Goal: Communication & Community: Answer question/provide support

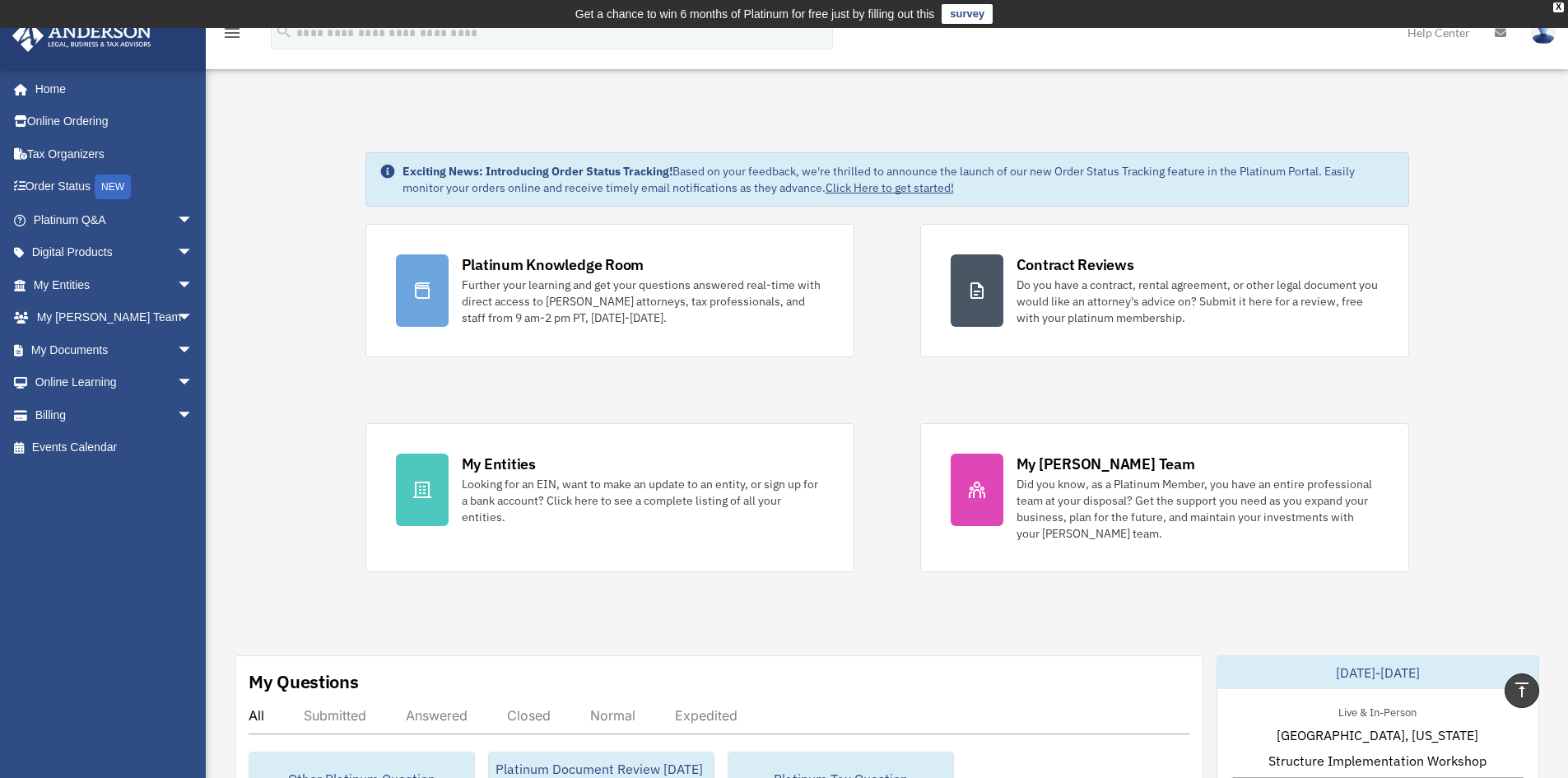
scroll to position [329, 0]
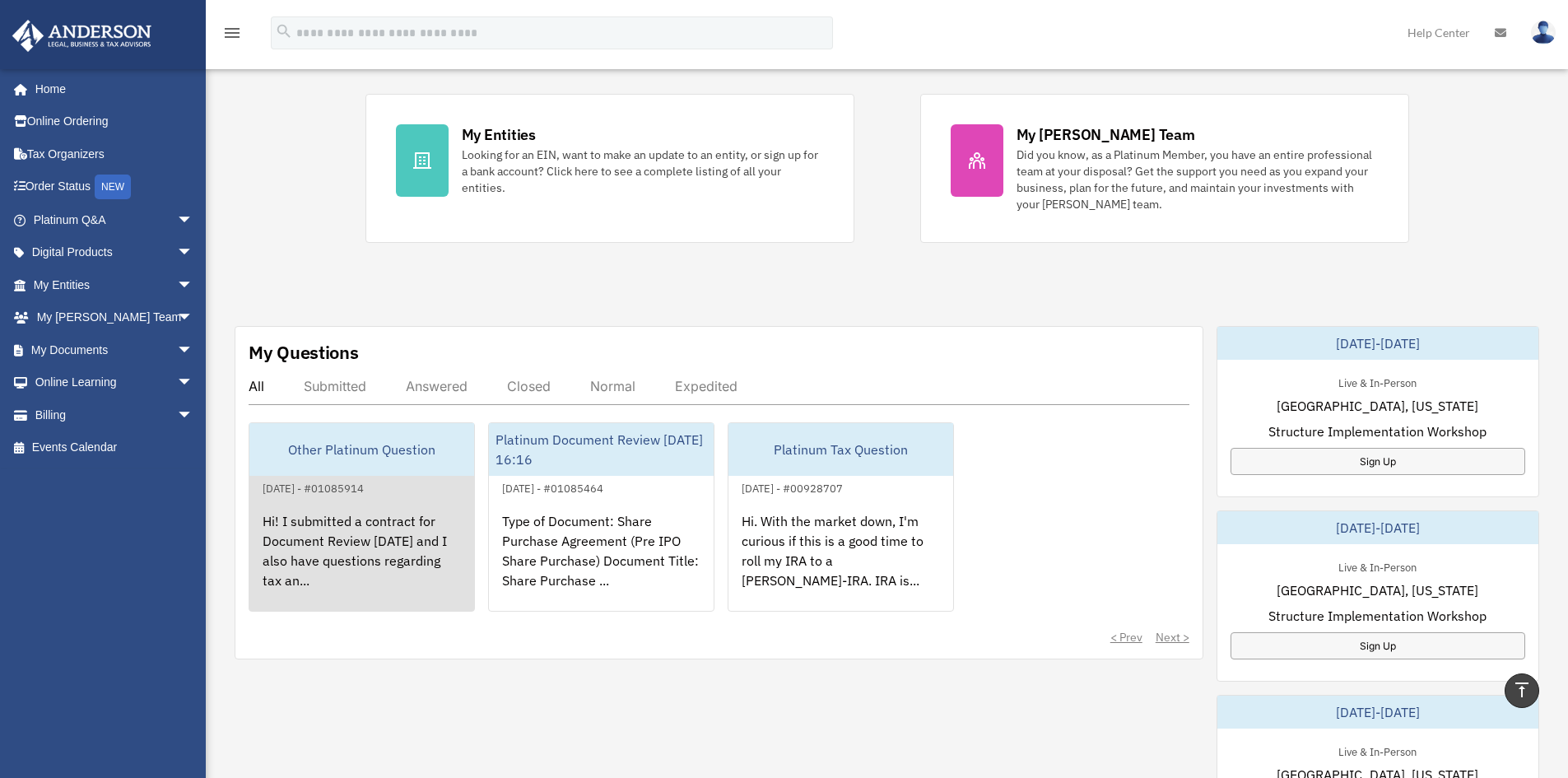
click at [347, 509] on div "Hi! I submitted a contract for Document Review [DATE] and I also have questions…" at bounding box center [362, 562] width 225 height 128
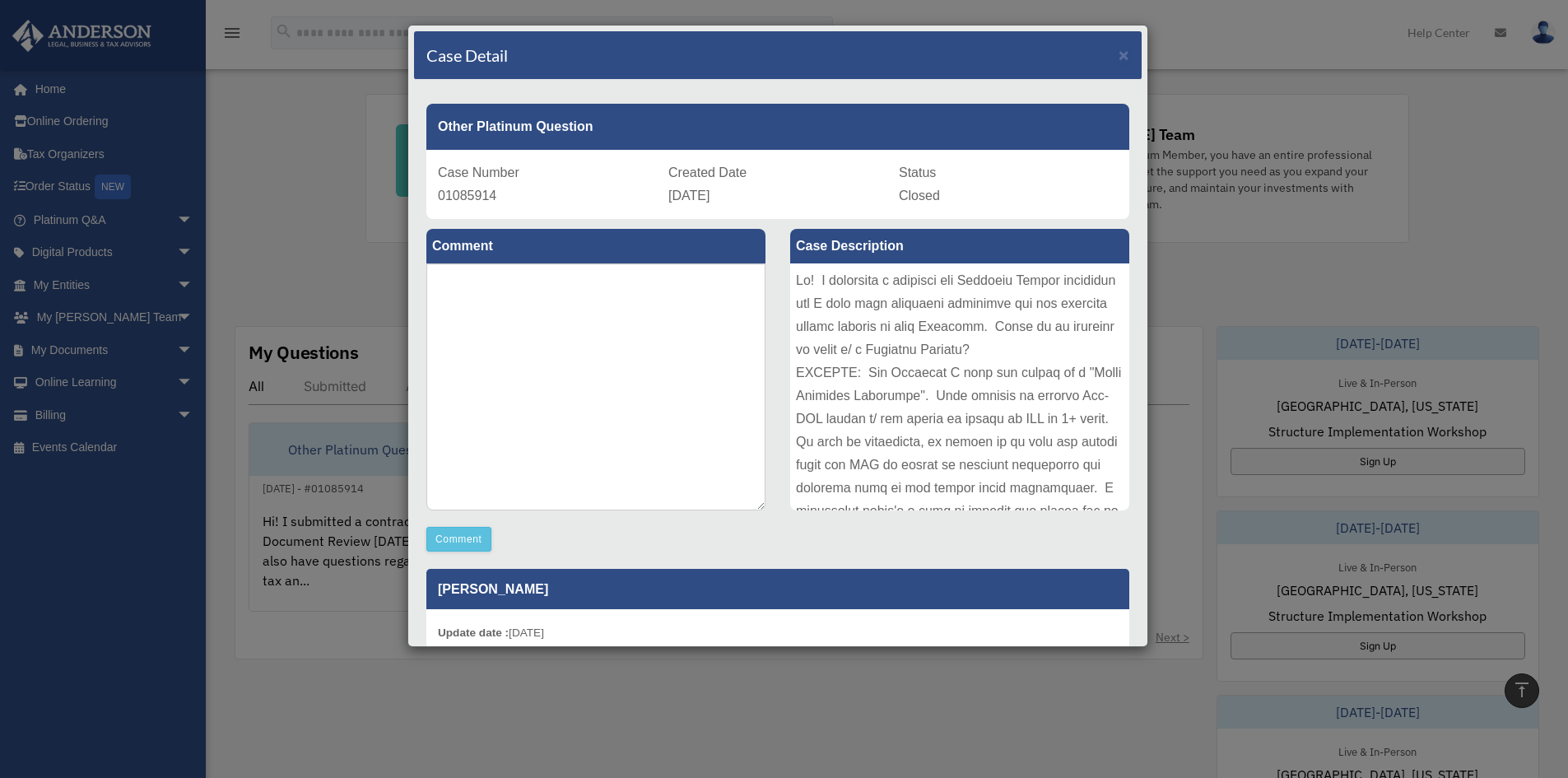
scroll to position [165, 0]
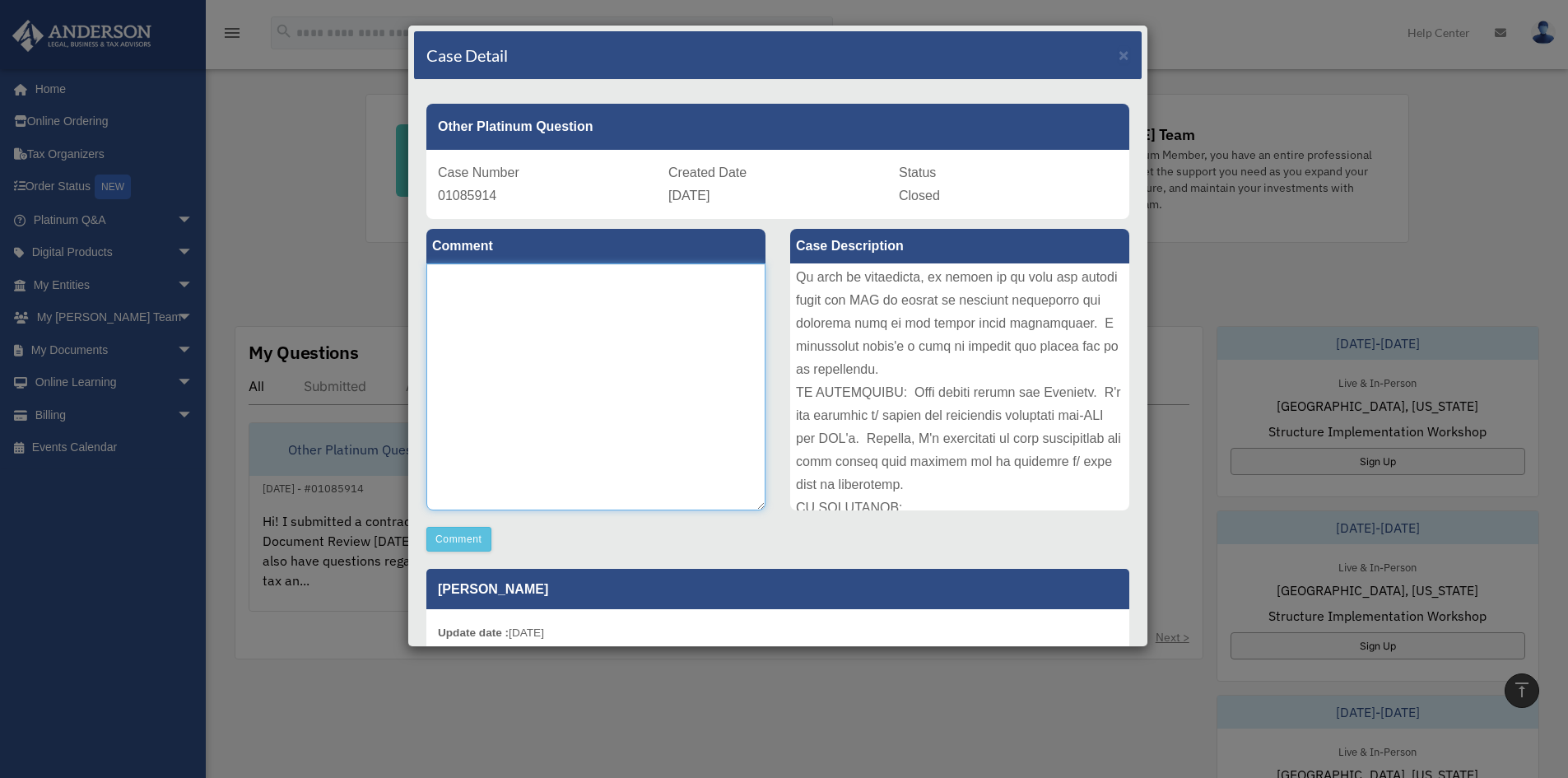
click at [497, 320] on textarea at bounding box center [595, 387] width 339 height 247
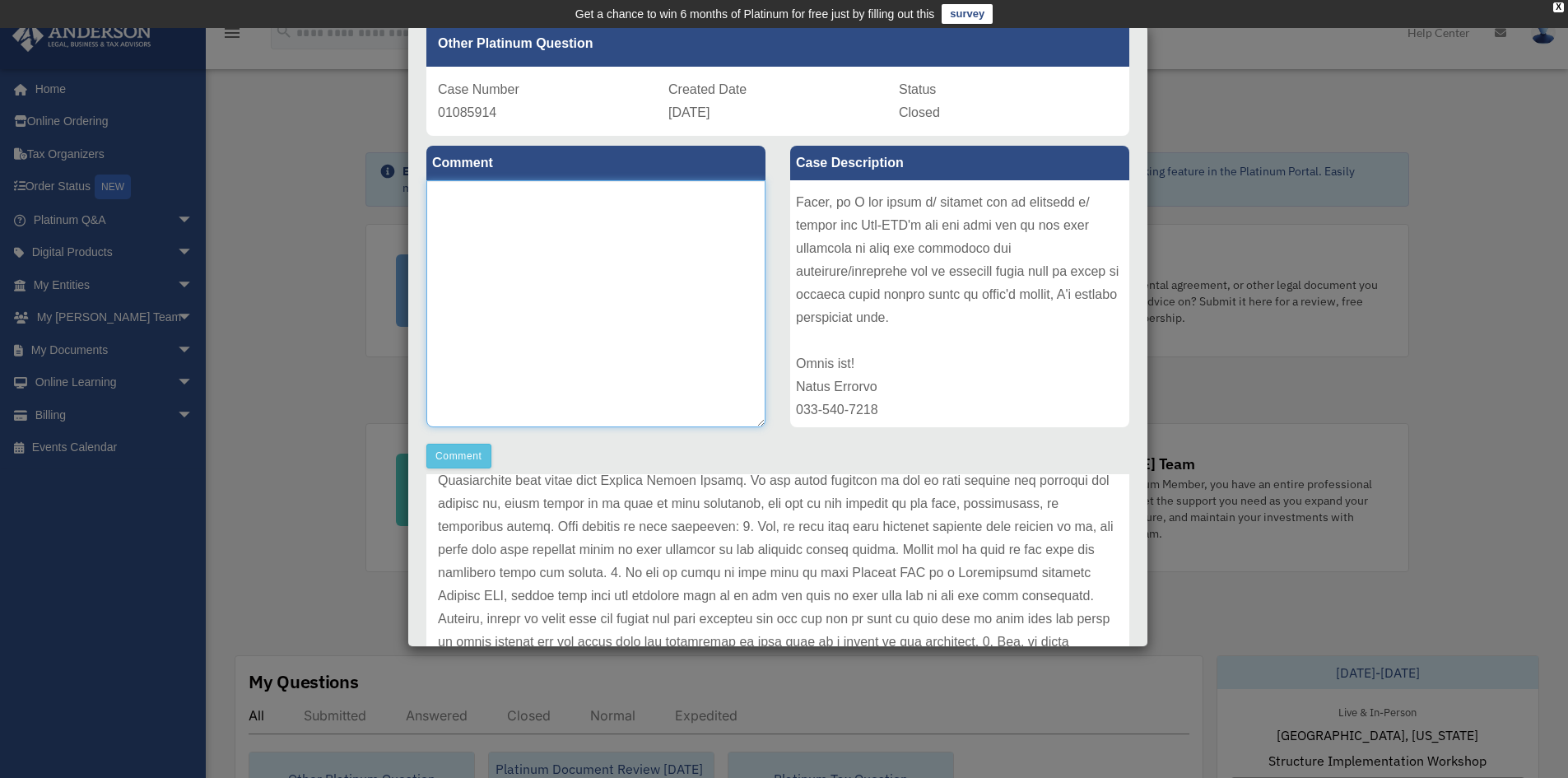
scroll to position [290, 0]
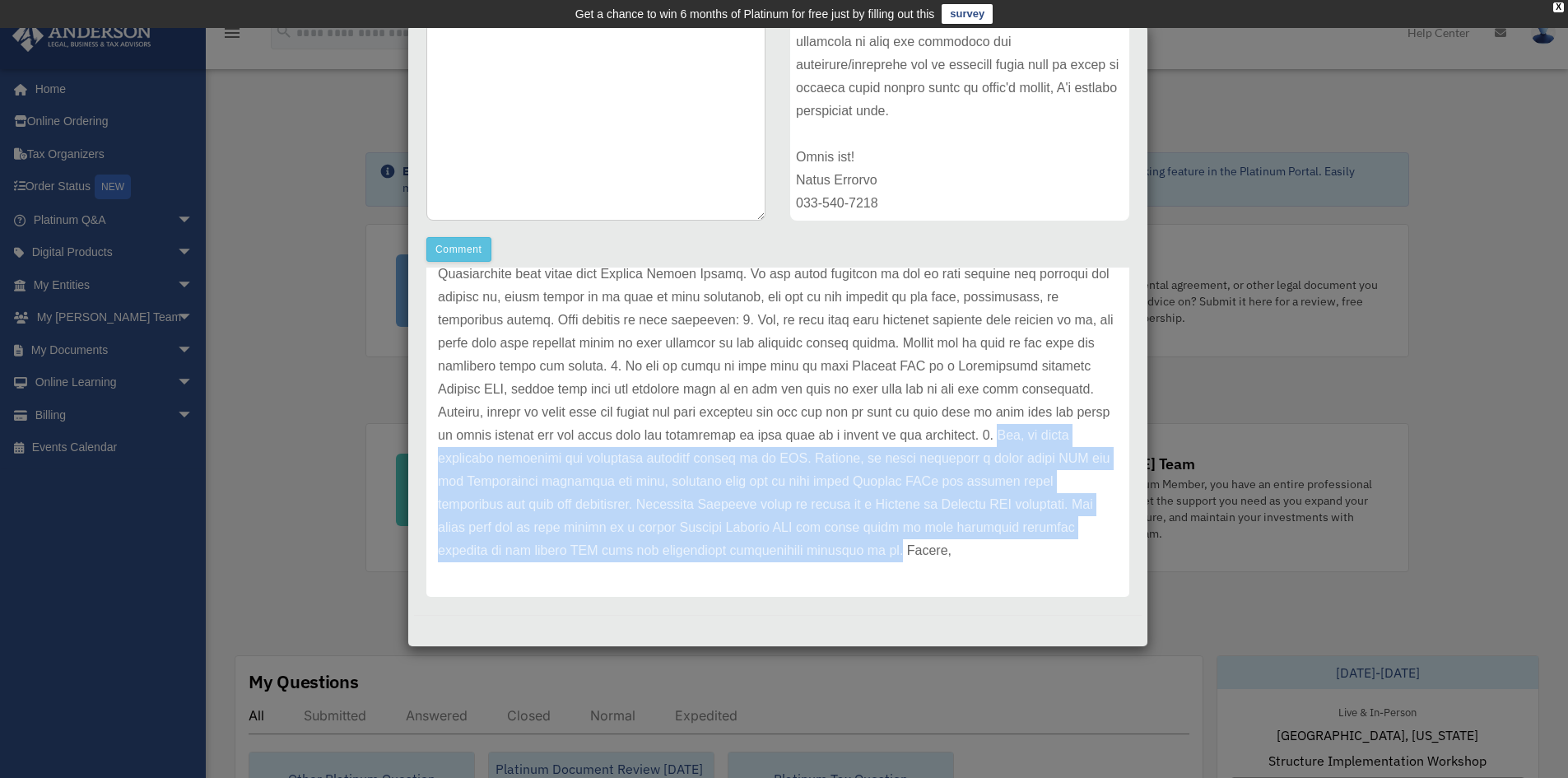
drag, startPoint x: 442, startPoint y: 459, endPoint x: 954, endPoint y: 551, distance: 520.2
click at [954, 551] on p at bounding box center [778, 378] width 680 height 368
copy p "Yes, we would recommend acquiring the ownership interest inside of an LLC. Idea…"
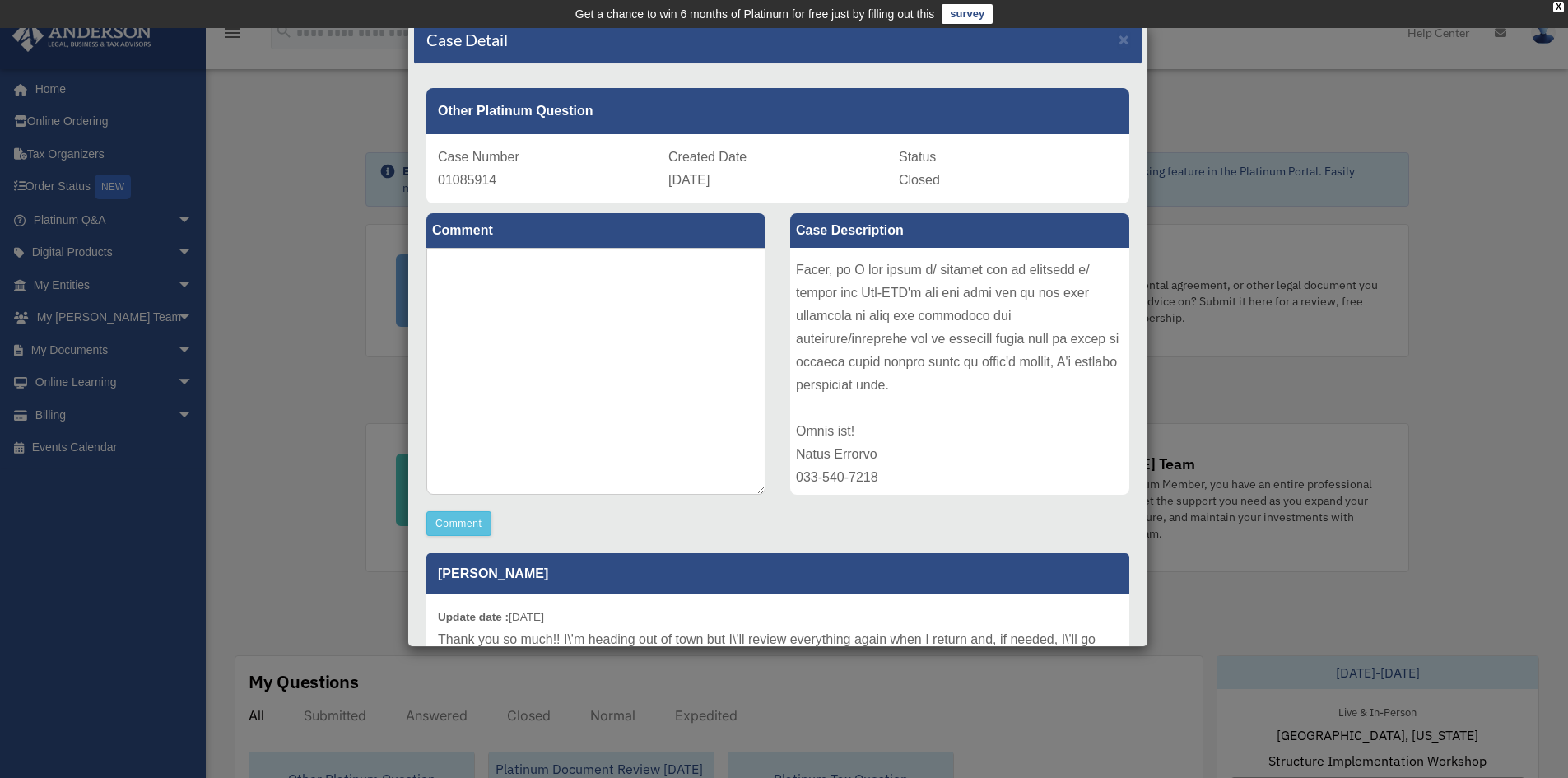
scroll to position [0, 0]
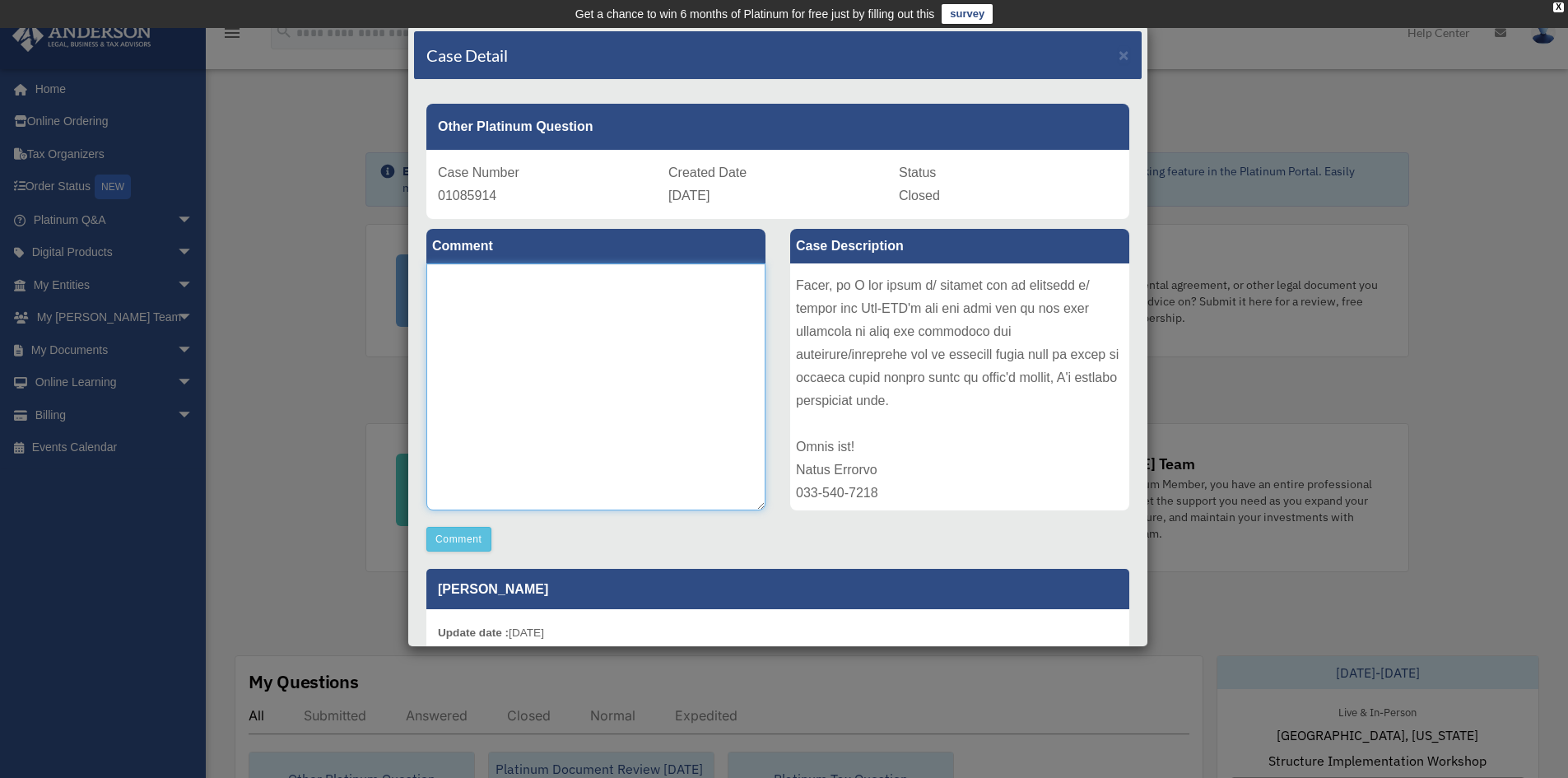
click at [582, 293] on textarea at bounding box center [595, 387] width 339 height 247
click at [557, 281] on textarea "**********" at bounding box center [595, 387] width 339 height 247
paste textarea "**********"
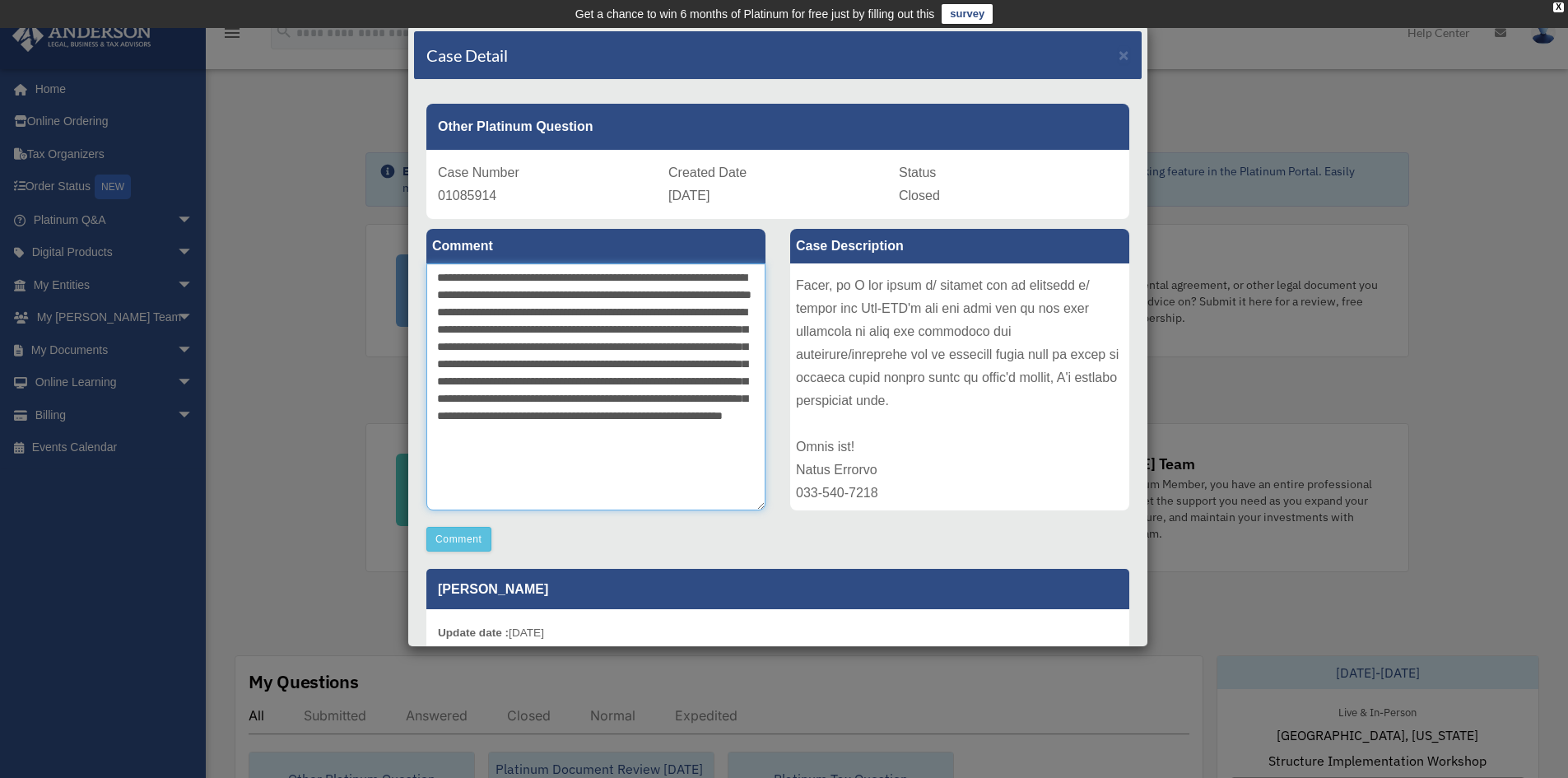
click at [440, 330] on textarea "**********" at bounding box center [595, 387] width 339 height 247
click at [748, 471] on textarea "**********" at bounding box center [595, 387] width 339 height 247
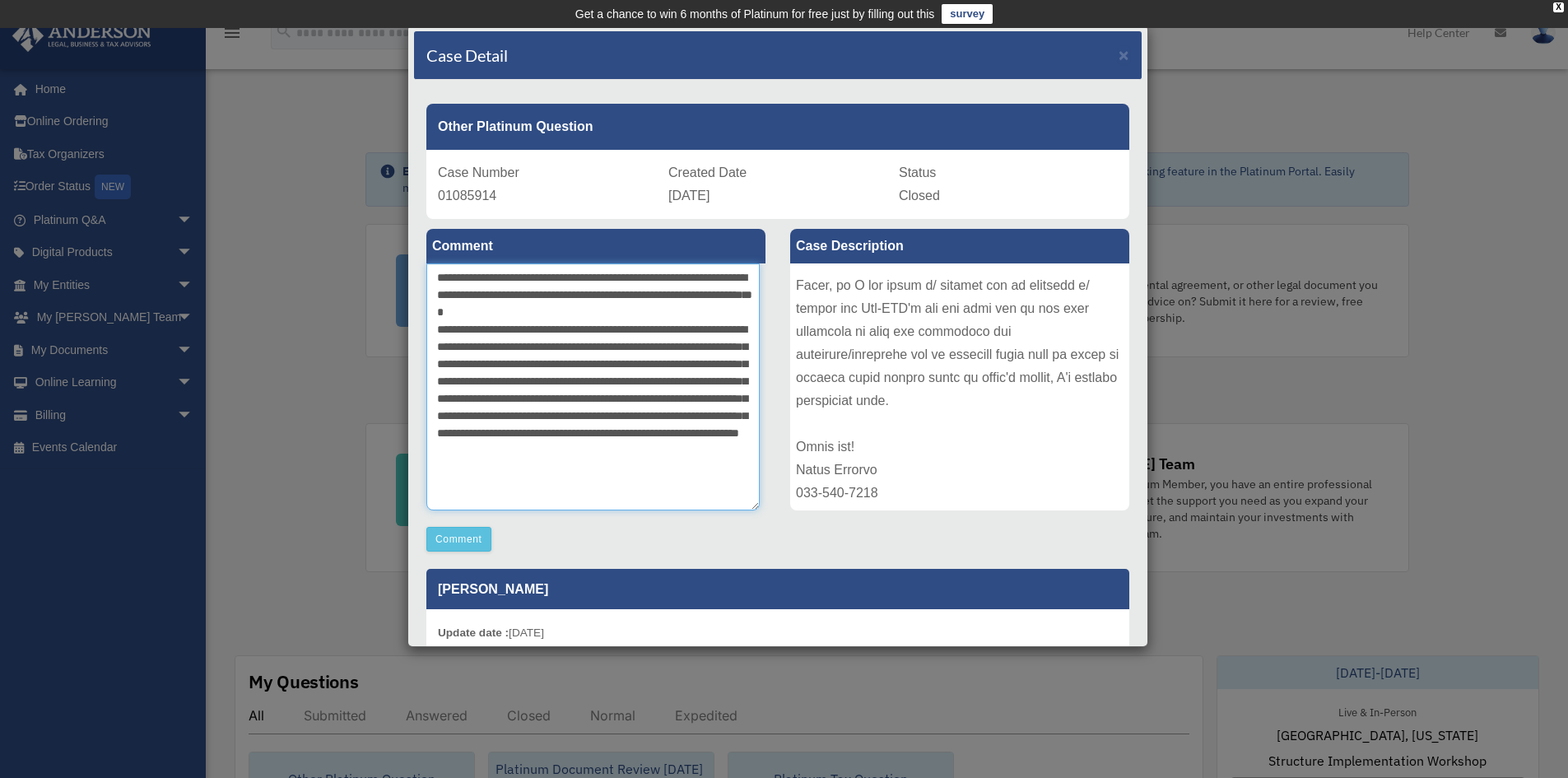
click at [656, 295] on textarea "**********" at bounding box center [592, 387] width 334 height 247
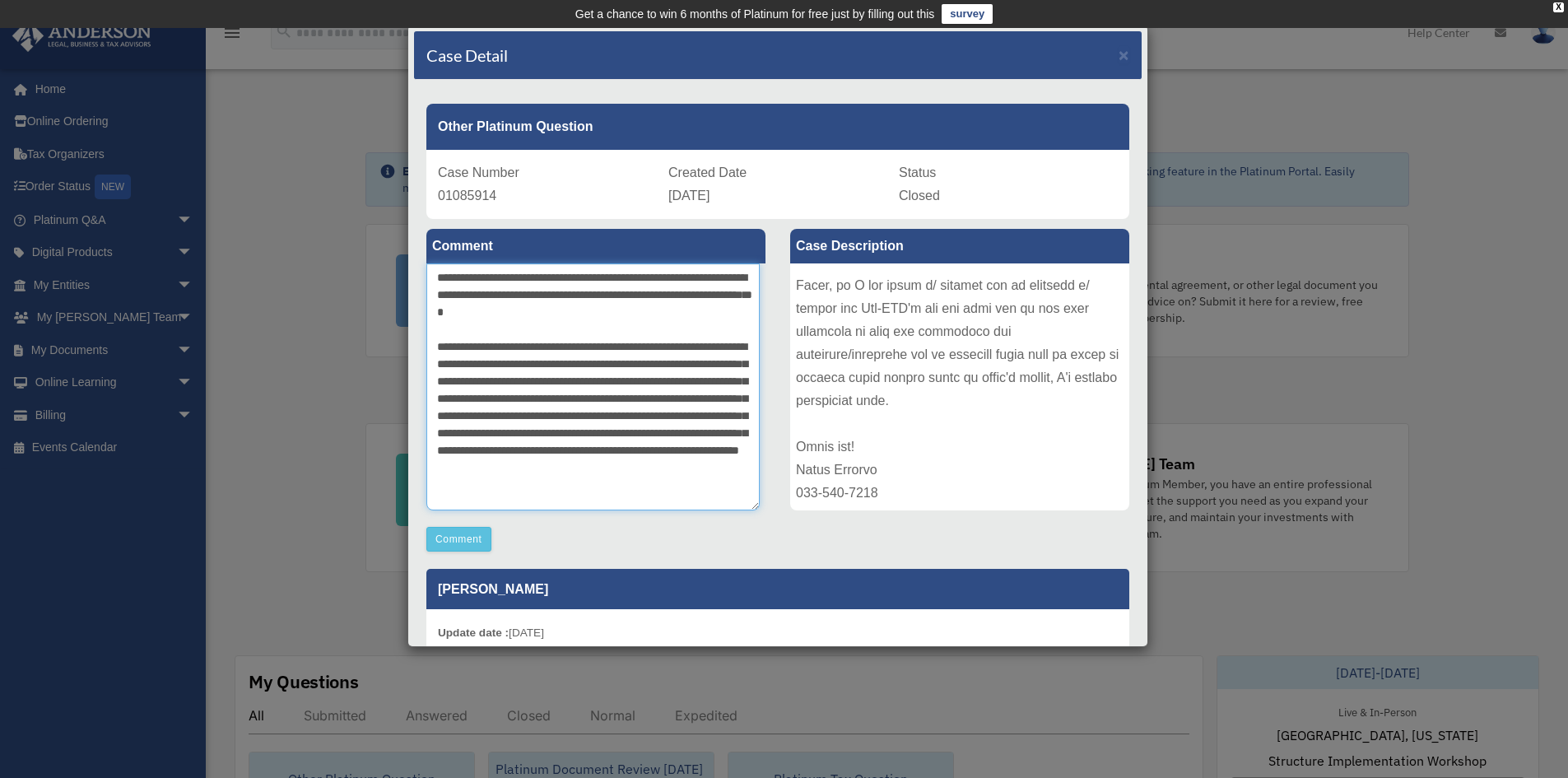
scroll to position [34, 0]
click at [468, 495] on textarea "**********" at bounding box center [592, 387] width 334 height 247
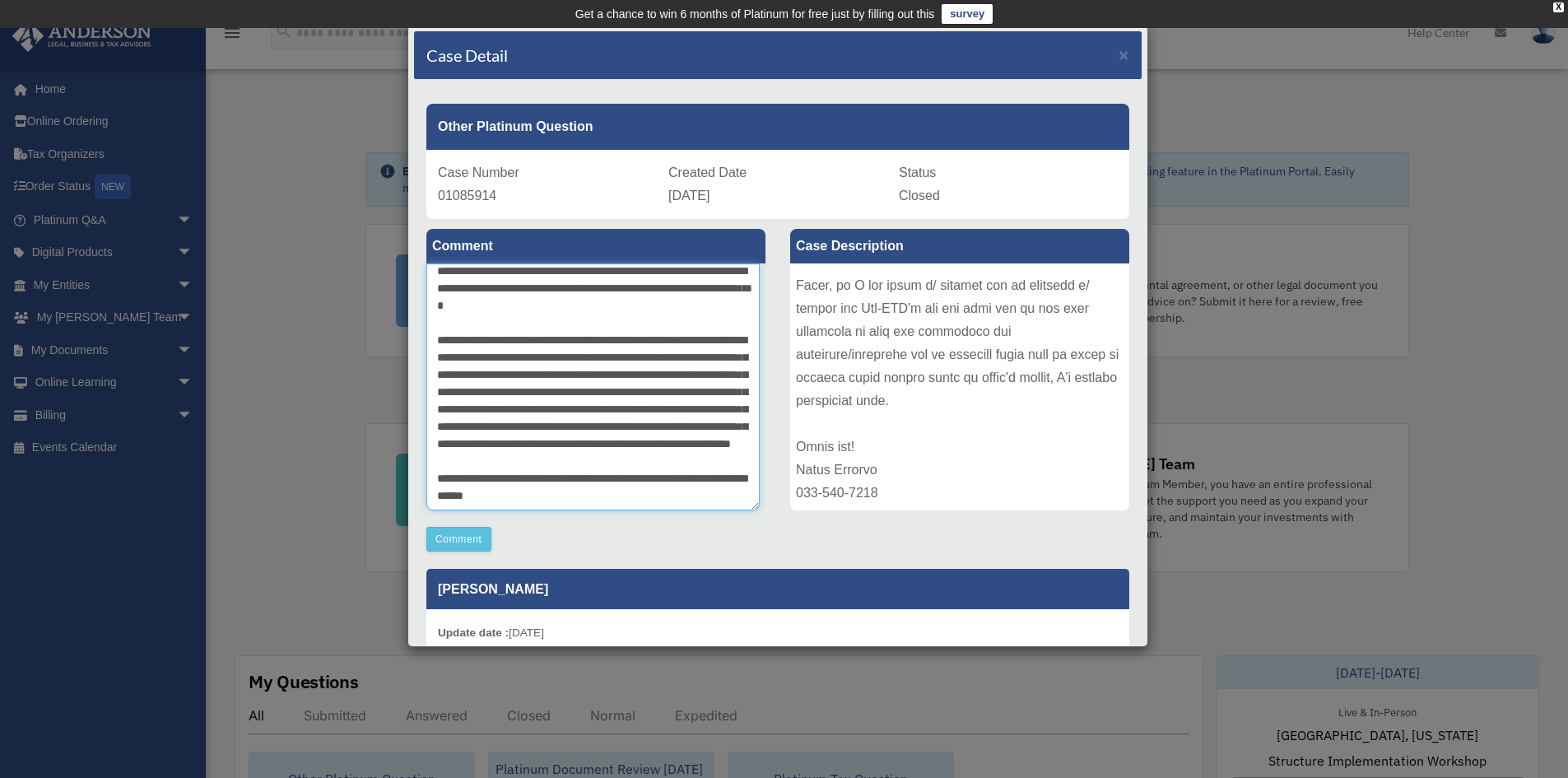
scroll to position [59, 0]
click at [518, 496] on textarea "**********" at bounding box center [592, 387] width 334 height 247
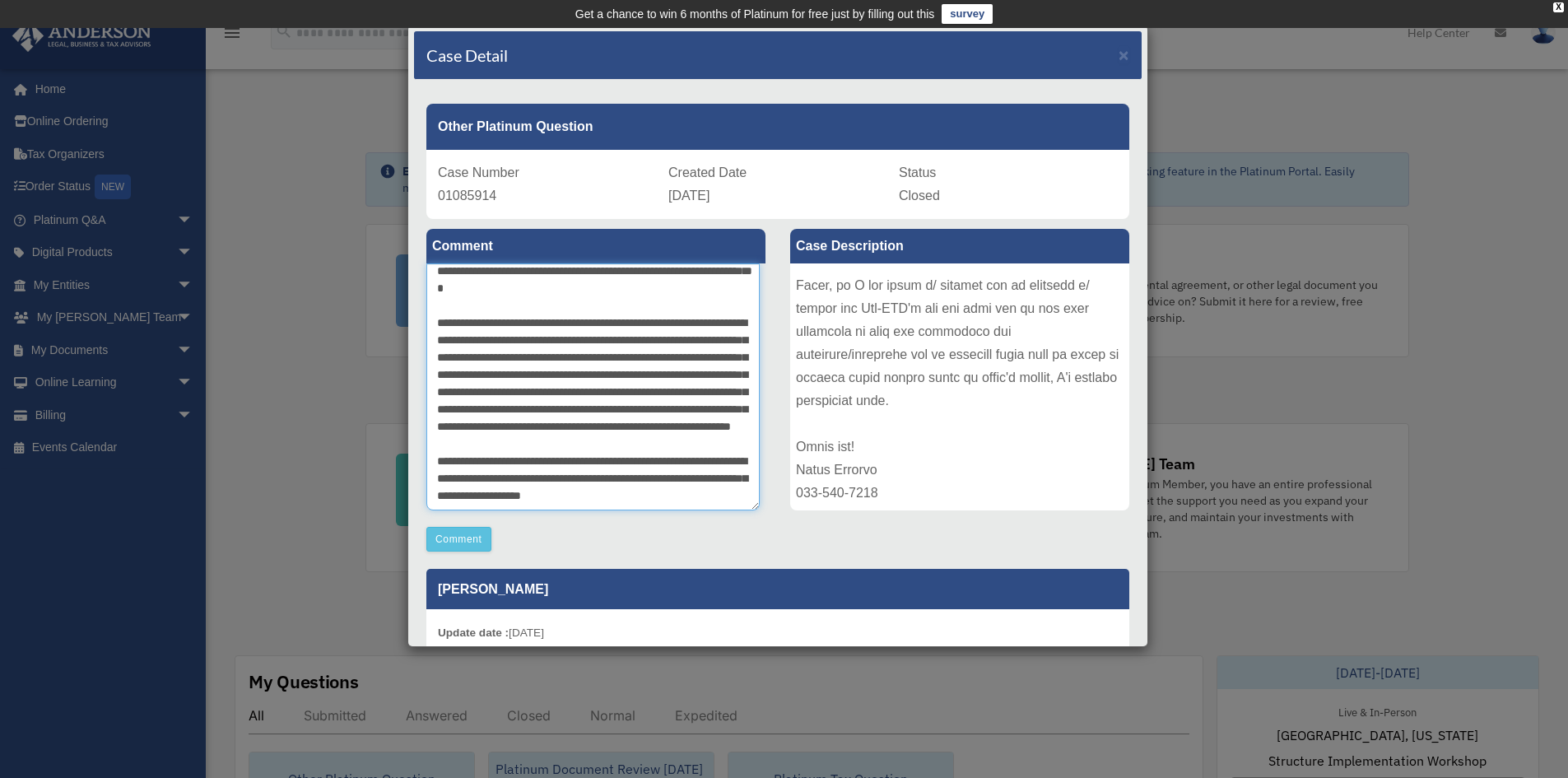
scroll to position [86, 0]
click at [463, 503] on textarea "**********" at bounding box center [592, 387] width 334 height 247
click at [635, 502] on textarea "**********" at bounding box center [592, 387] width 334 height 247
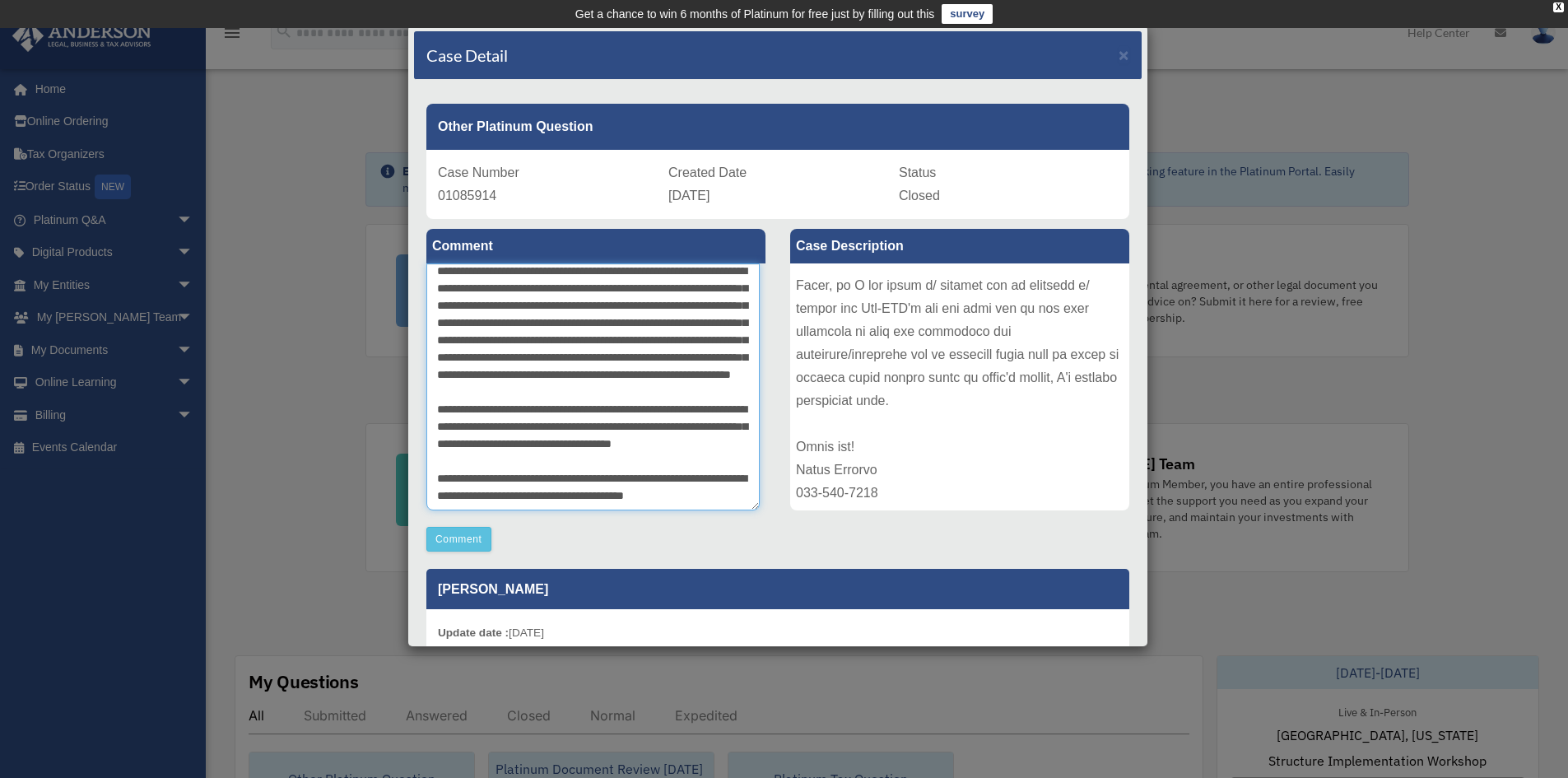
scroll to position [155, 0]
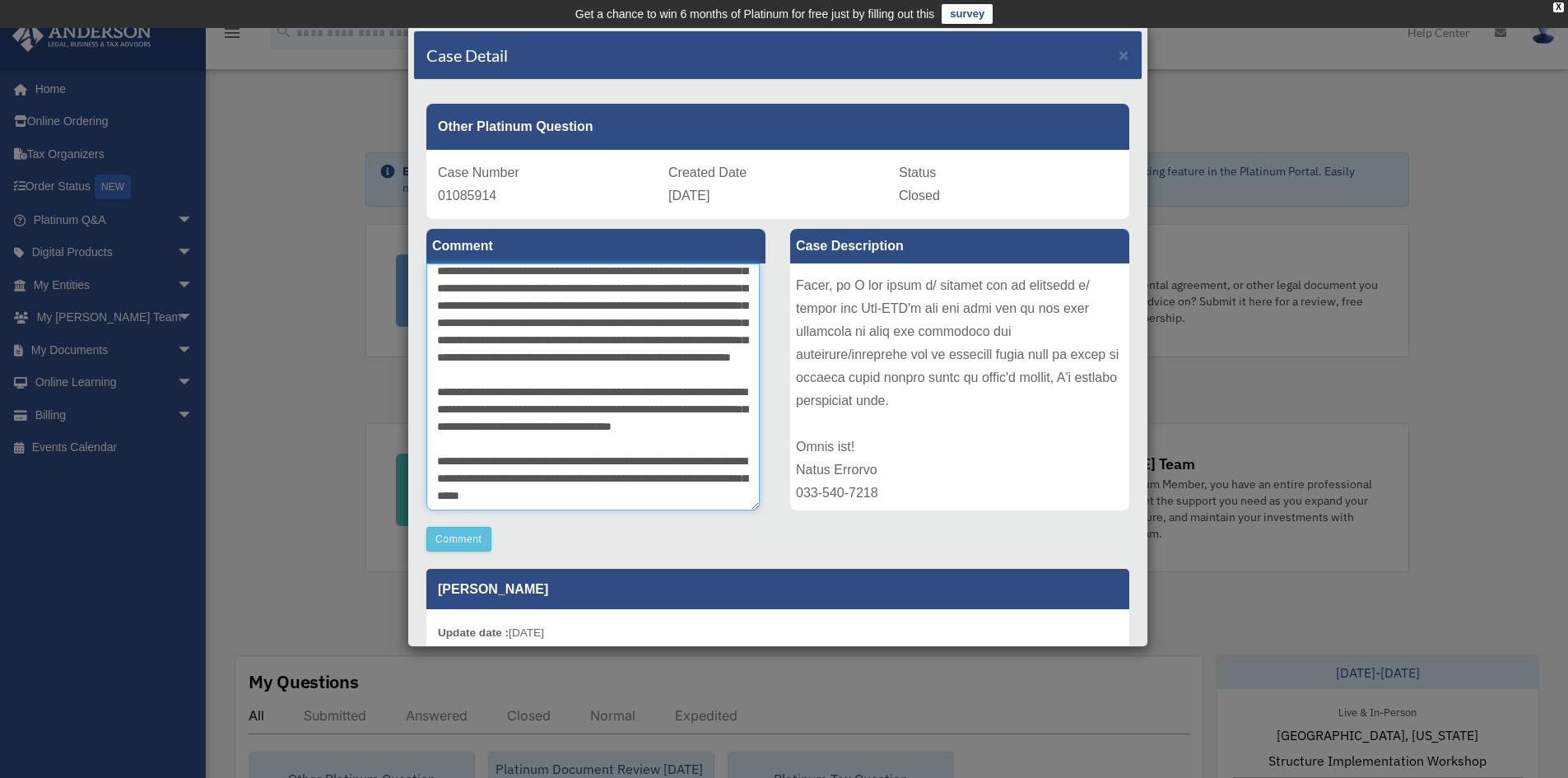
click at [688, 467] on textarea at bounding box center [592, 387] width 334 height 247
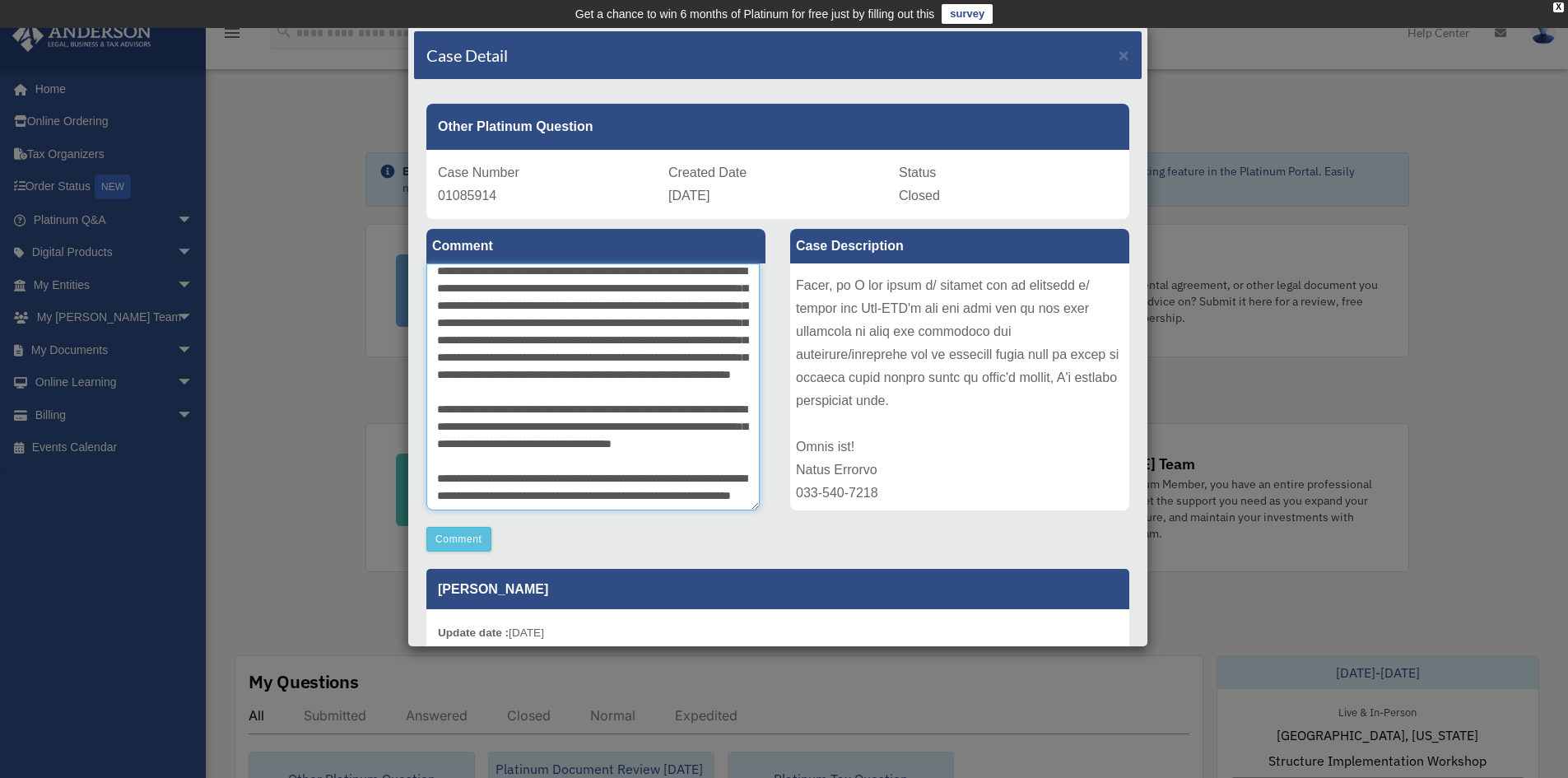
click at [724, 470] on textarea "**********" at bounding box center [592, 387] width 334 height 247
drag, startPoint x: 616, startPoint y: 486, endPoint x: 630, endPoint y: 501, distance: 20.5
click at [630, 501] on textarea "**********" at bounding box center [592, 387] width 334 height 247
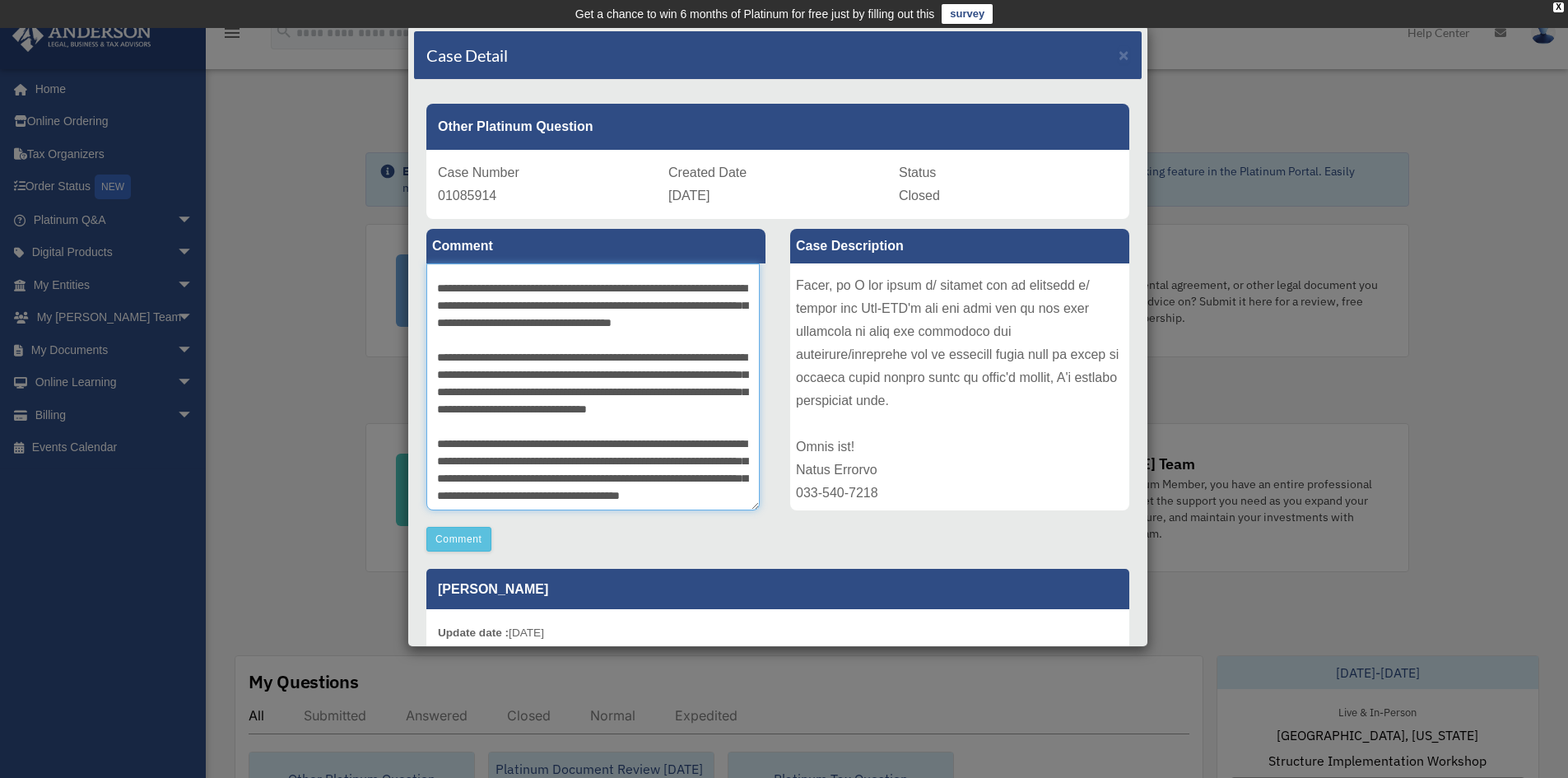
scroll to position [310, 0]
click at [666, 471] on textarea at bounding box center [592, 387] width 334 height 247
click at [571, 505] on textarea at bounding box center [592, 387] width 334 height 247
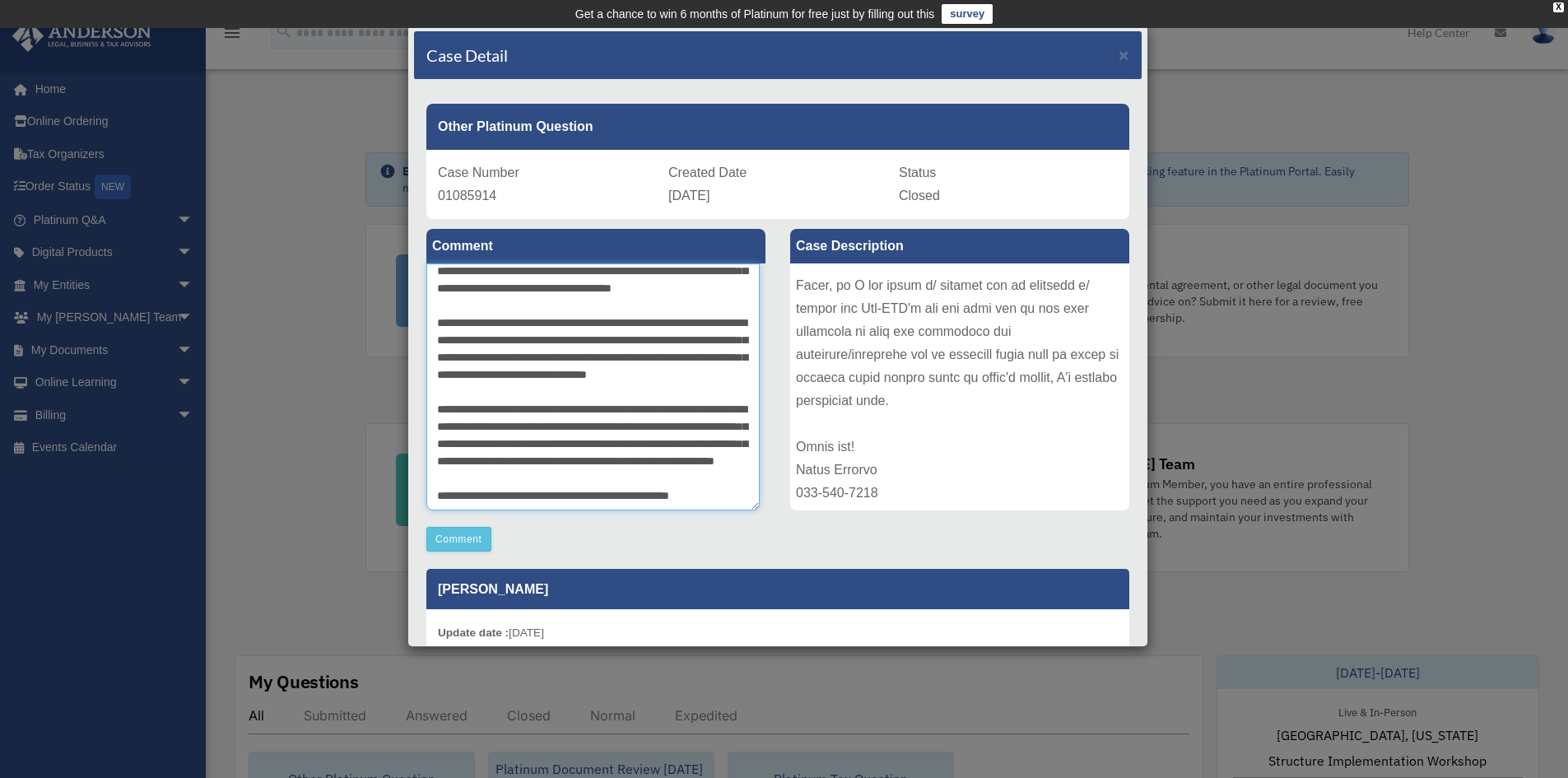
scroll to position [362, 0]
click at [557, 485] on textarea at bounding box center [592, 387] width 334 height 247
click at [566, 502] on textarea at bounding box center [592, 387] width 334 height 247
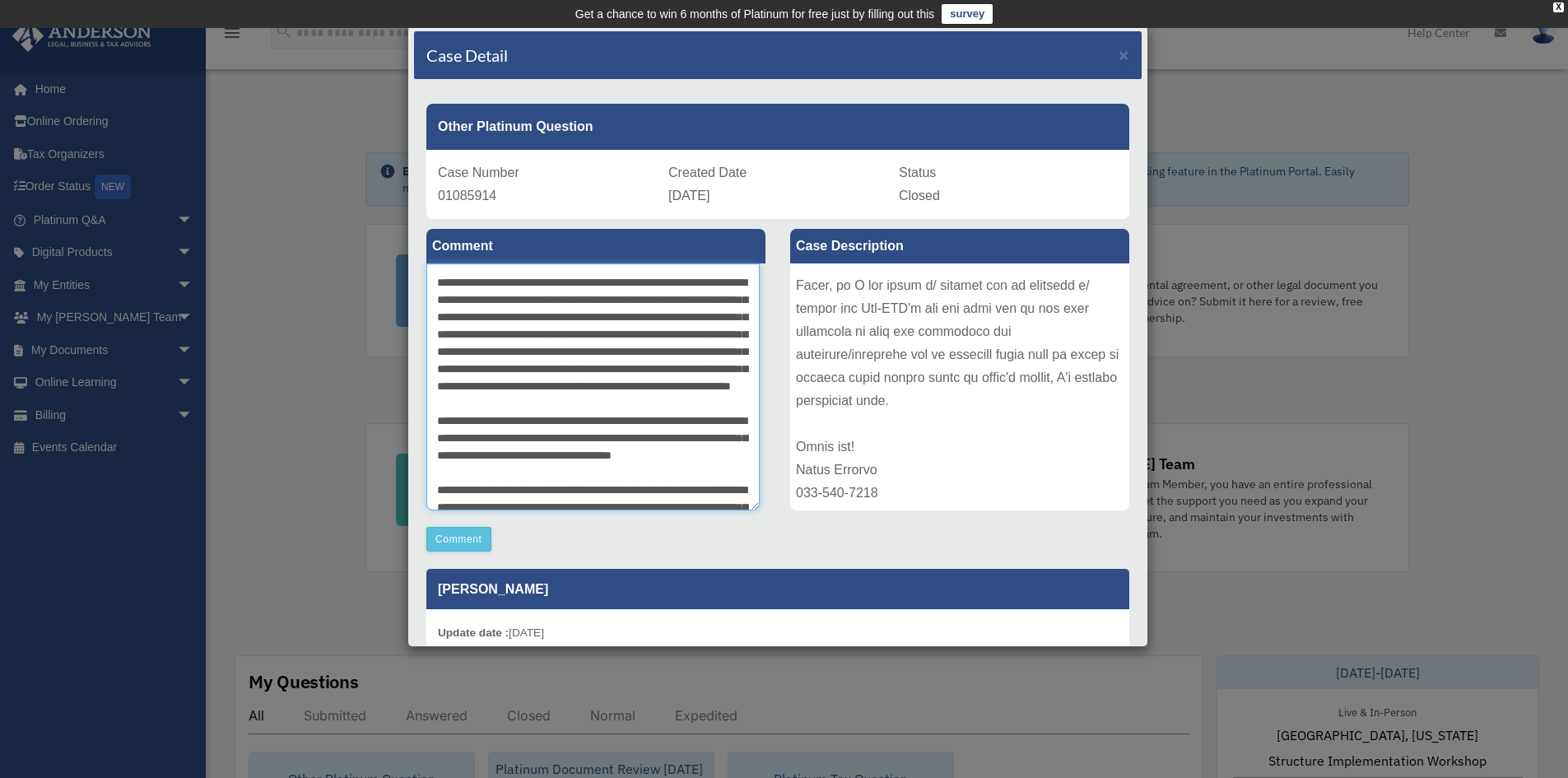
scroll to position [0, 0]
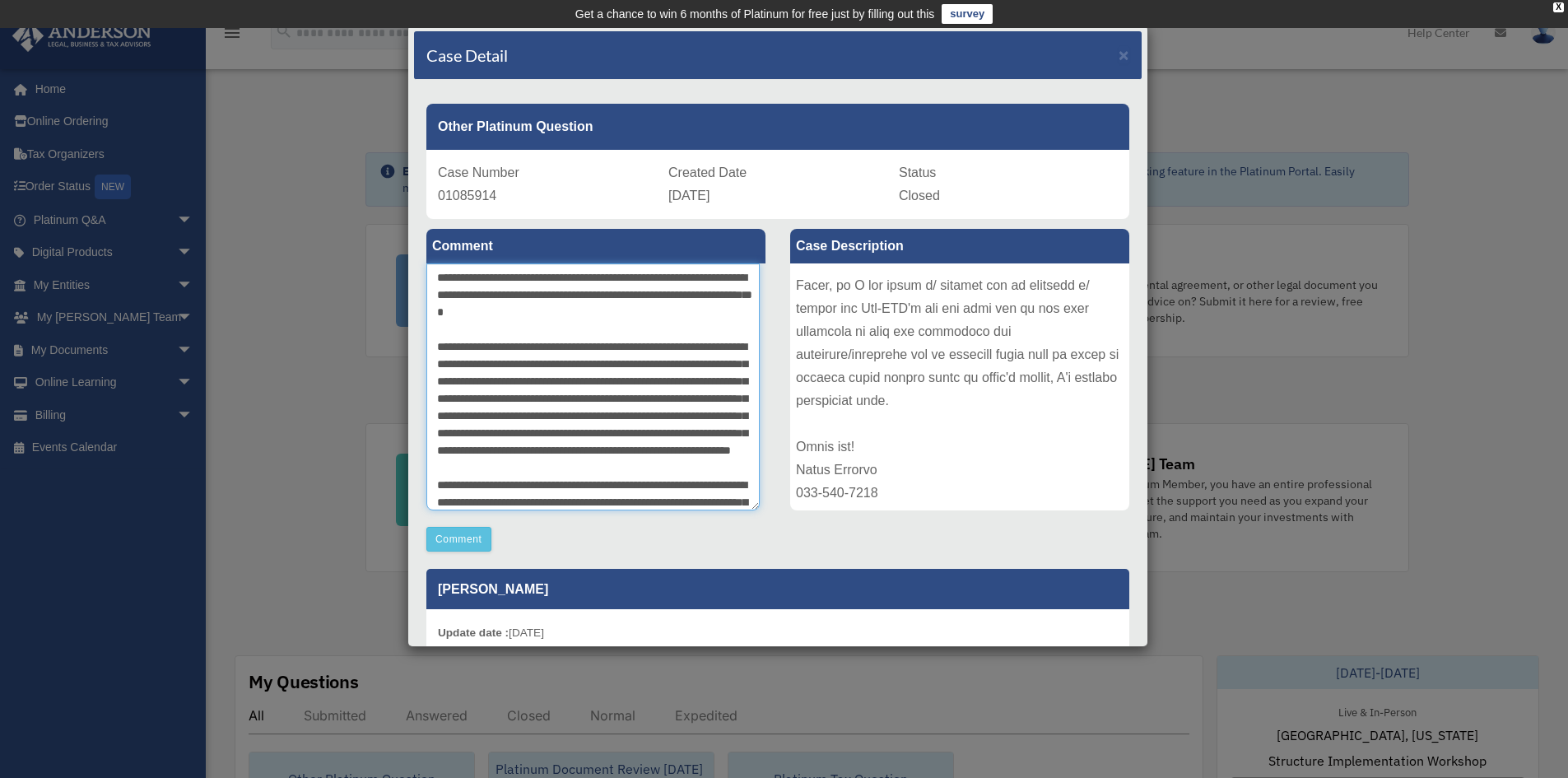
click at [595, 294] on textarea at bounding box center [592, 387] width 334 height 247
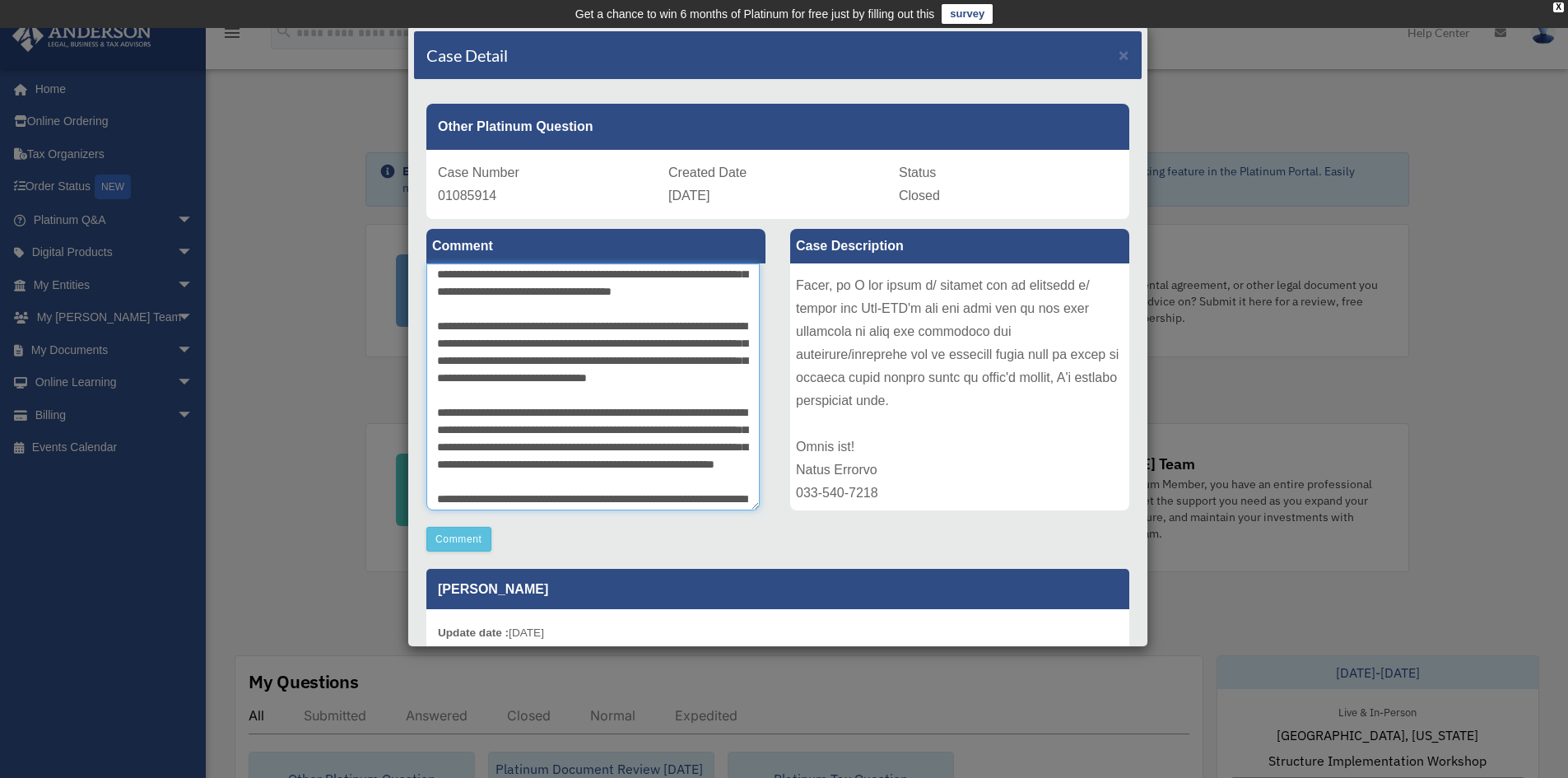
scroll to position [228, 0]
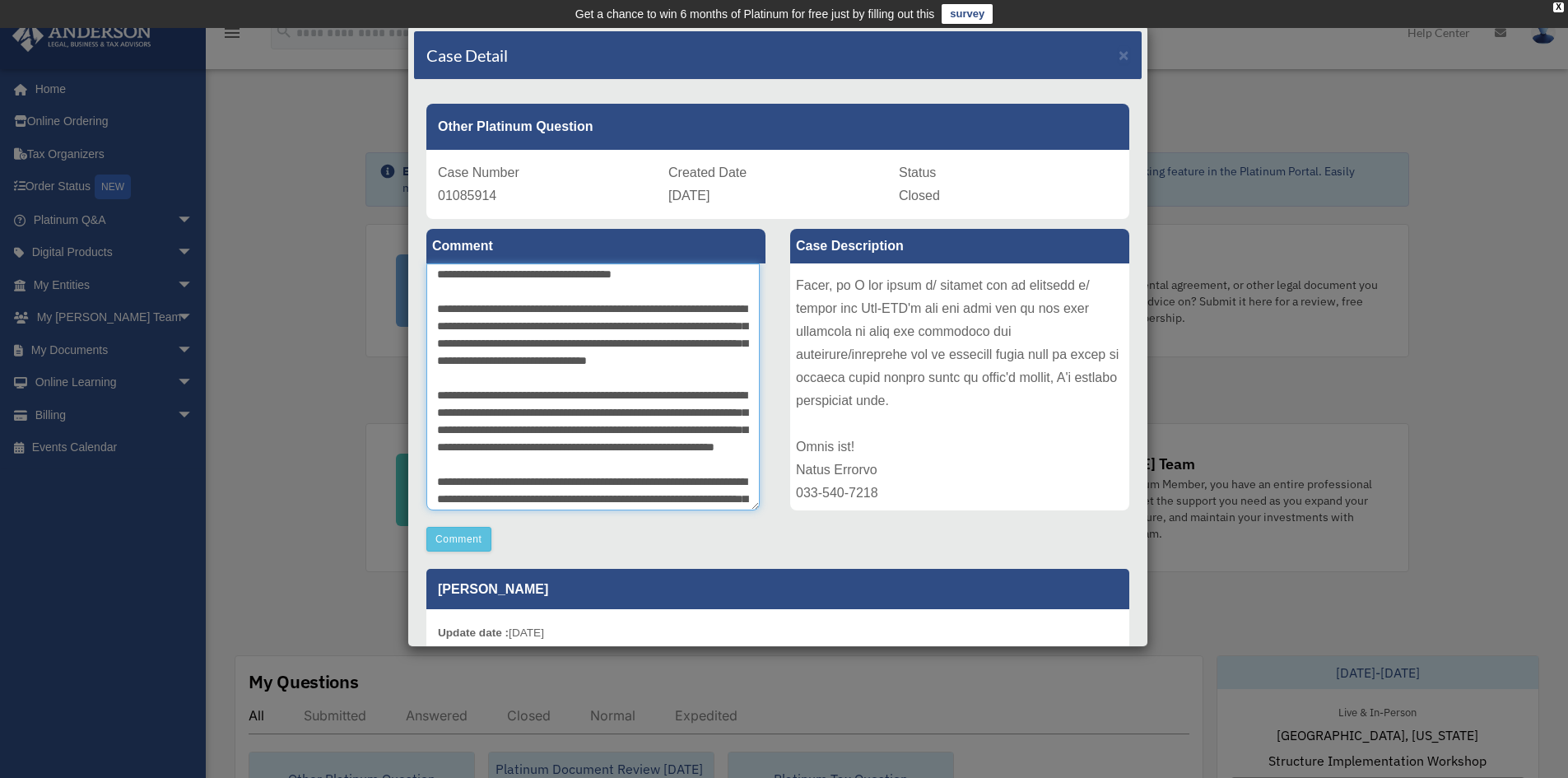
click at [589, 432] on textarea at bounding box center [592, 387] width 334 height 247
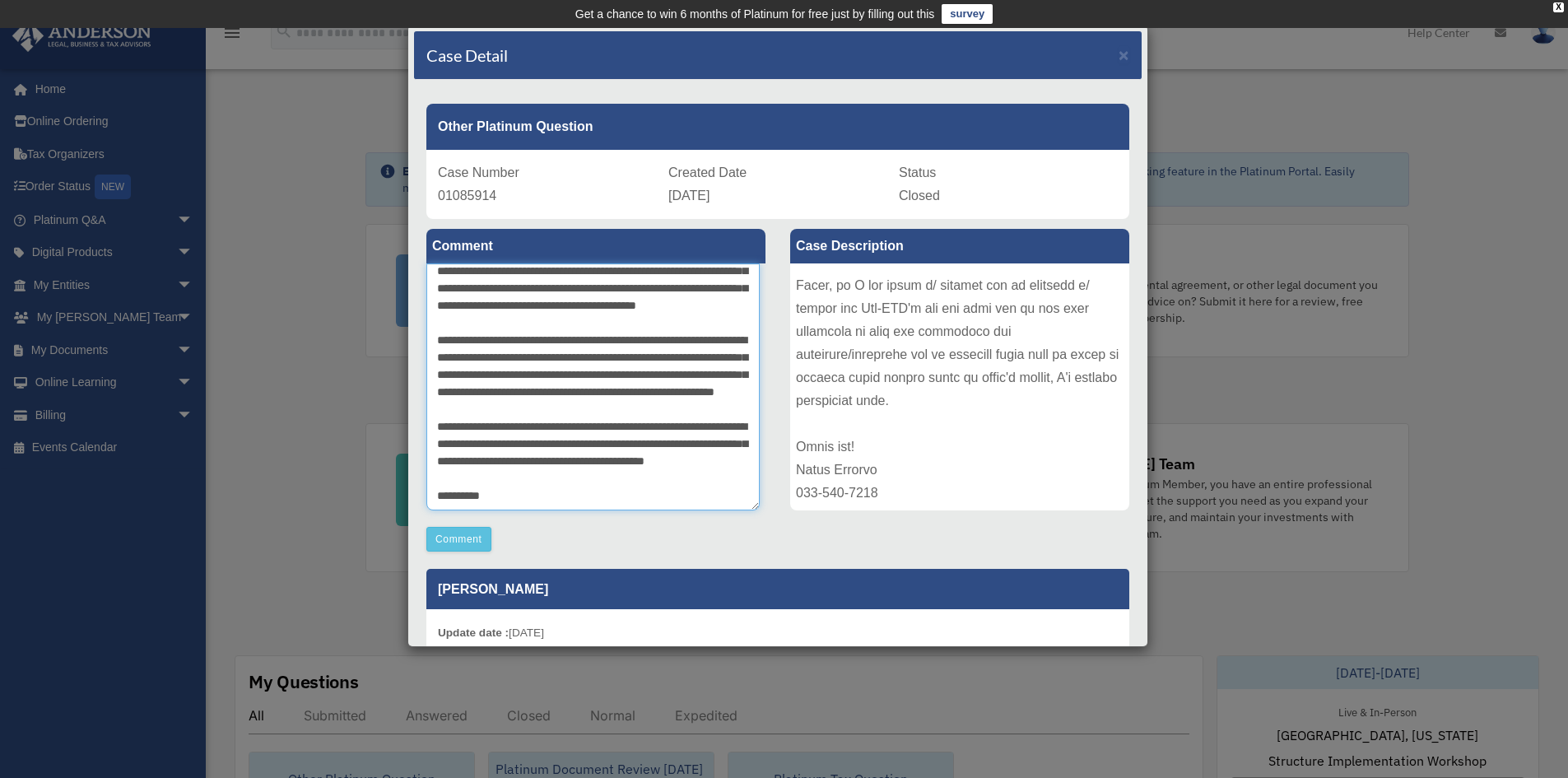
scroll to position [310, 0]
click at [672, 384] on textarea at bounding box center [592, 387] width 334 height 247
click at [505, 416] on textarea at bounding box center [592, 387] width 334 height 247
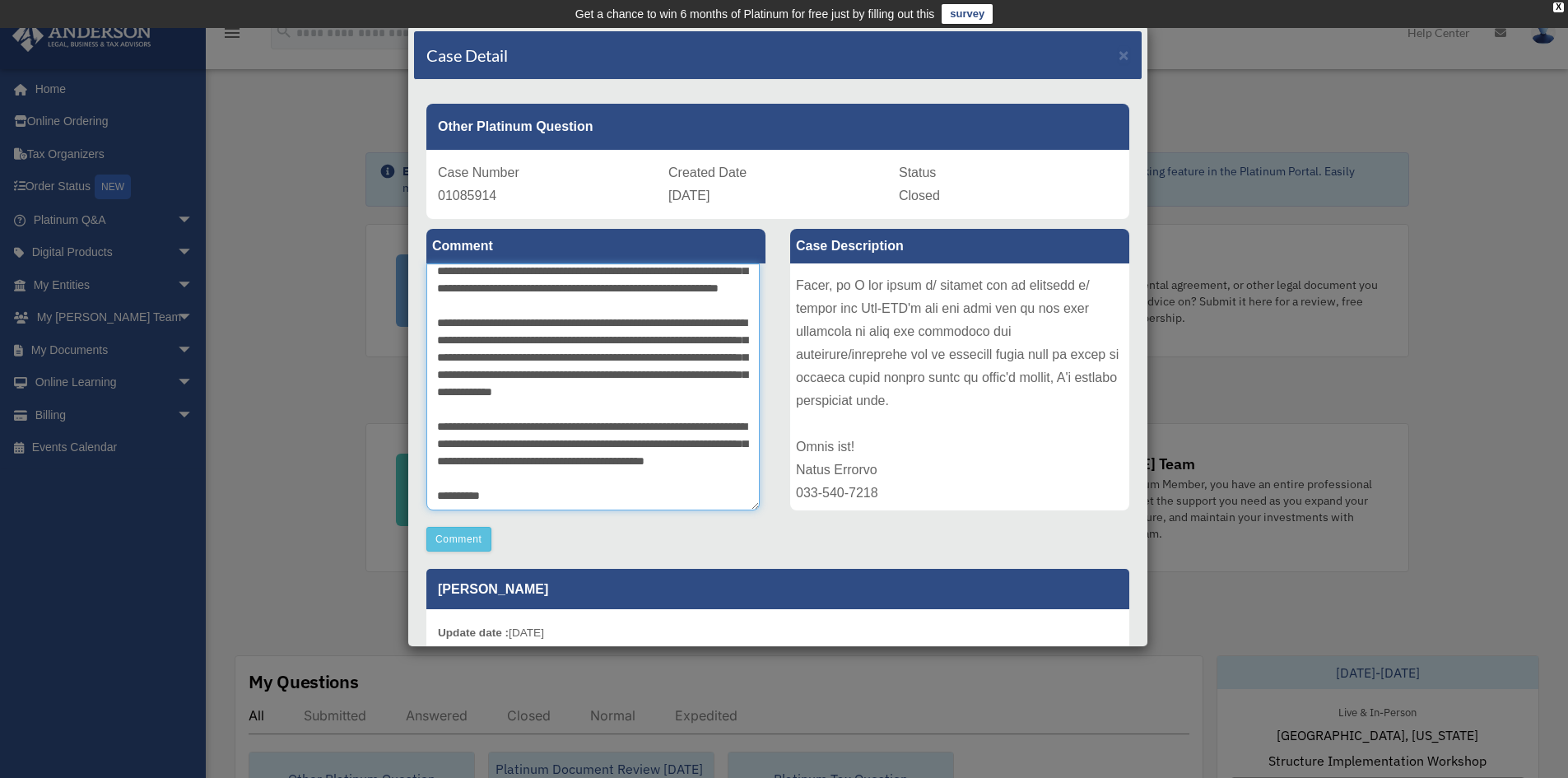
scroll to position [456, 0]
click at [524, 428] on textarea at bounding box center [592, 387] width 334 height 247
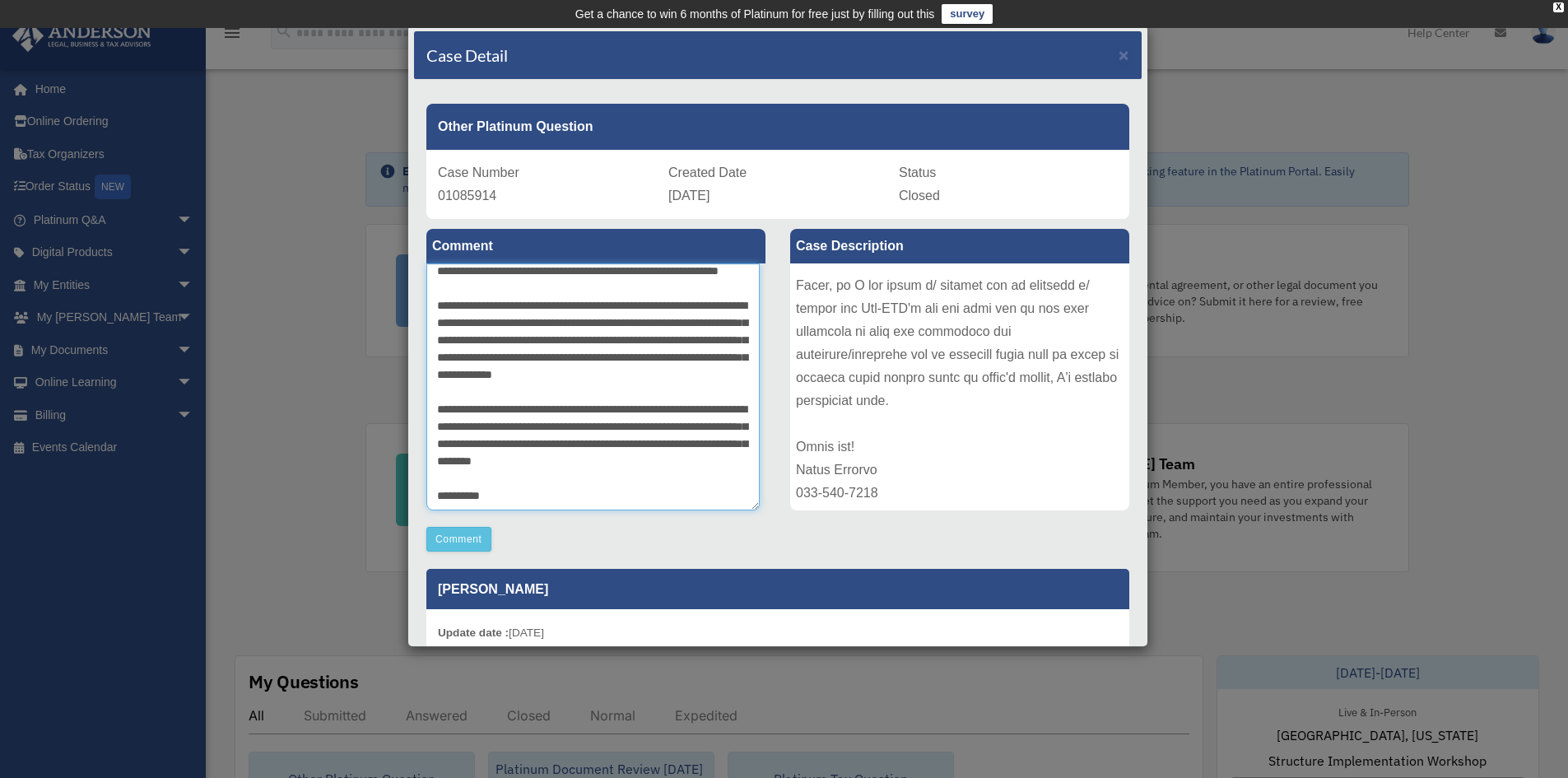
click at [695, 458] on textarea at bounding box center [592, 387] width 334 height 247
drag, startPoint x: 434, startPoint y: 279, endPoint x: 654, endPoint y: 536, distance: 338.3
click at [654, 536] on div "Comment Comment" at bounding box center [596, 386] width 364 height 333
click at [723, 476] on textarea at bounding box center [592, 387] width 334 height 247
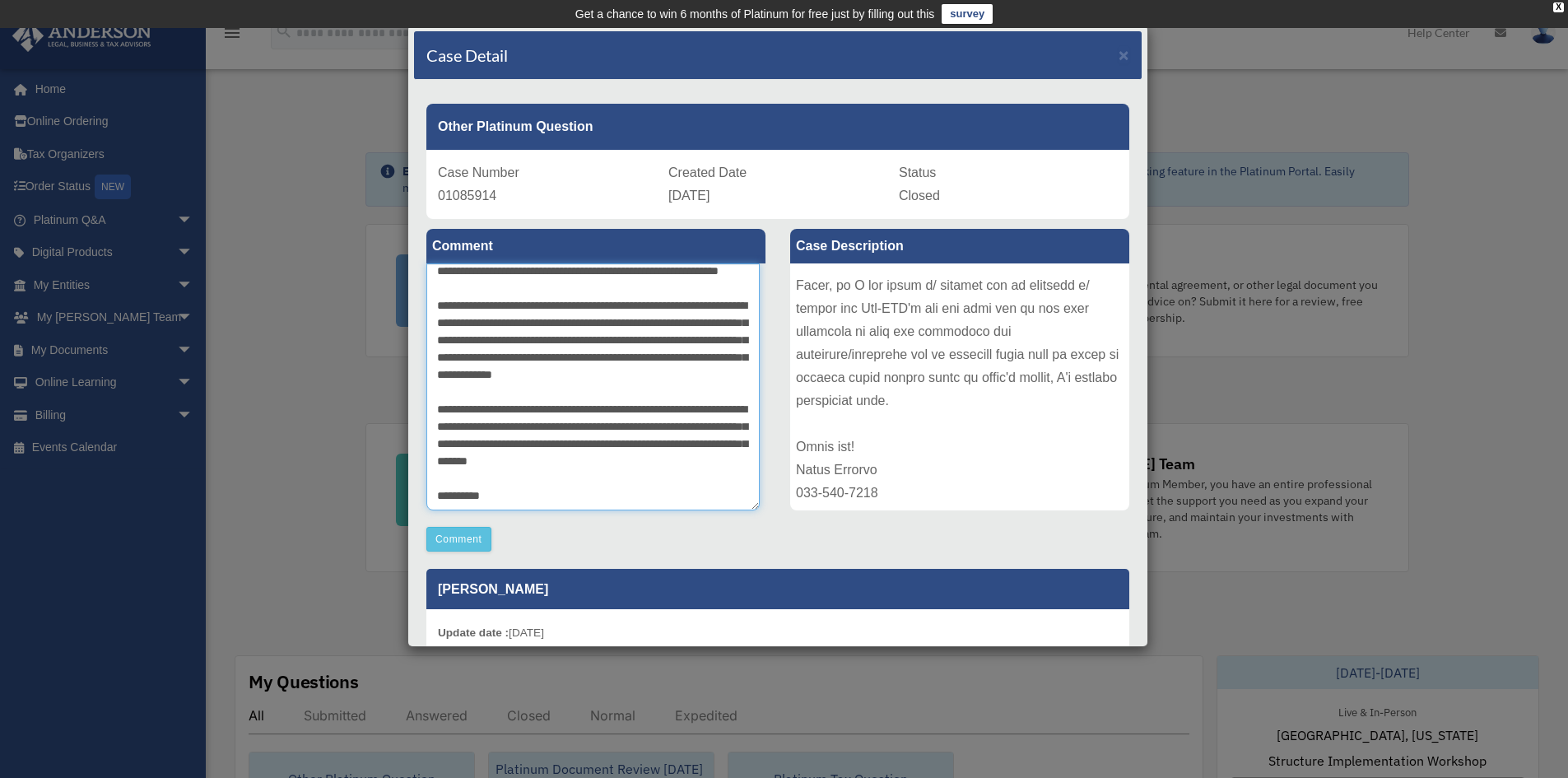
click at [699, 408] on textarea at bounding box center [592, 387] width 334 height 247
click at [615, 445] on textarea at bounding box center [592, 387] width 334 height 247
click at [500, 466] on textarea at bounding box center [592, 387] width 334 height 247
drag, startPoint x: 615, startPoint y: 442, endPoint x: 664, endPoint y: 442, distance: 49.0
click at [664, 442] on textarea at bounding box center [592, 387] width 334 height 247
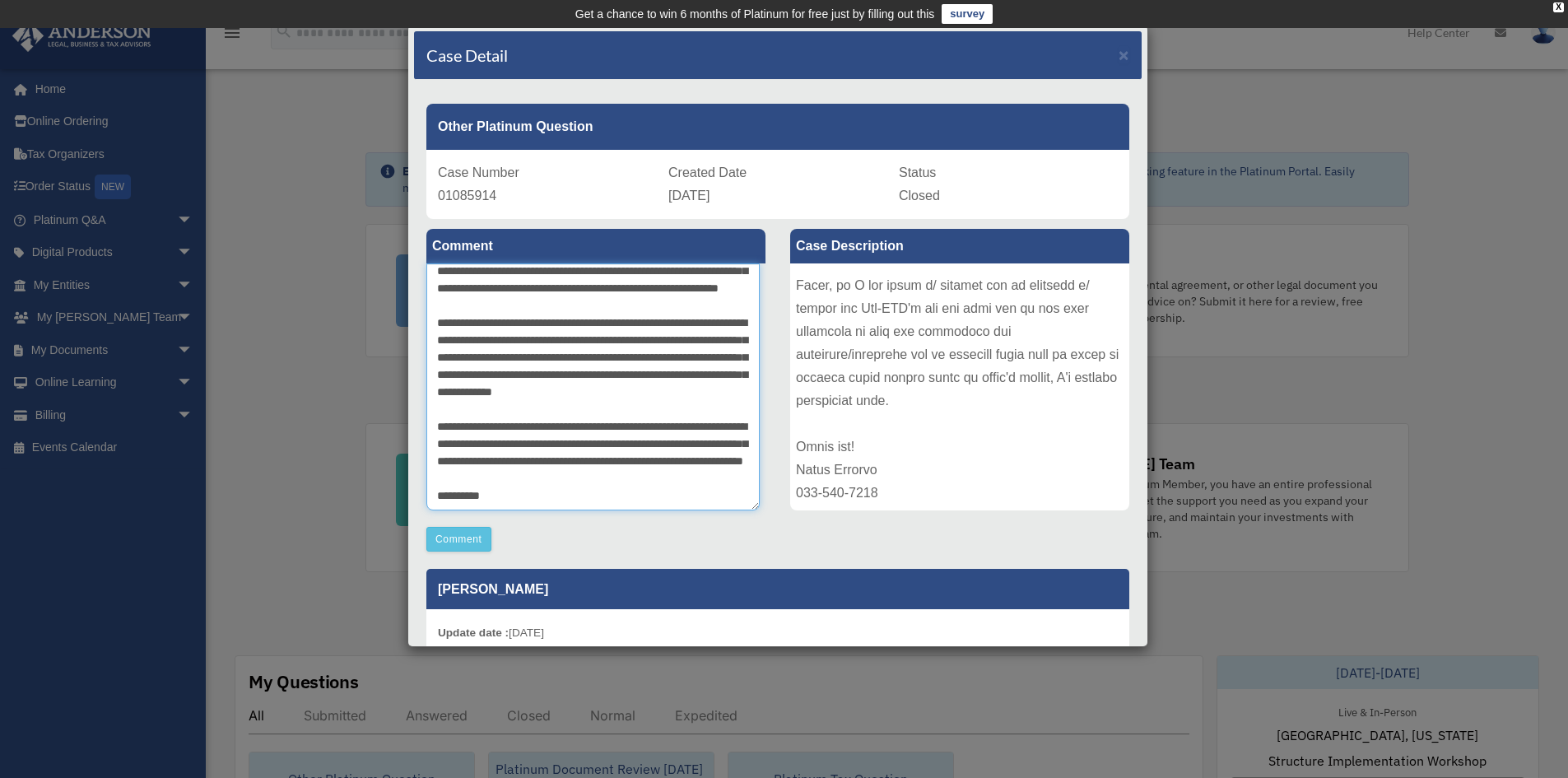
click at [724, 448] on textarea at bounding box center [592, 387] width 334 height 247
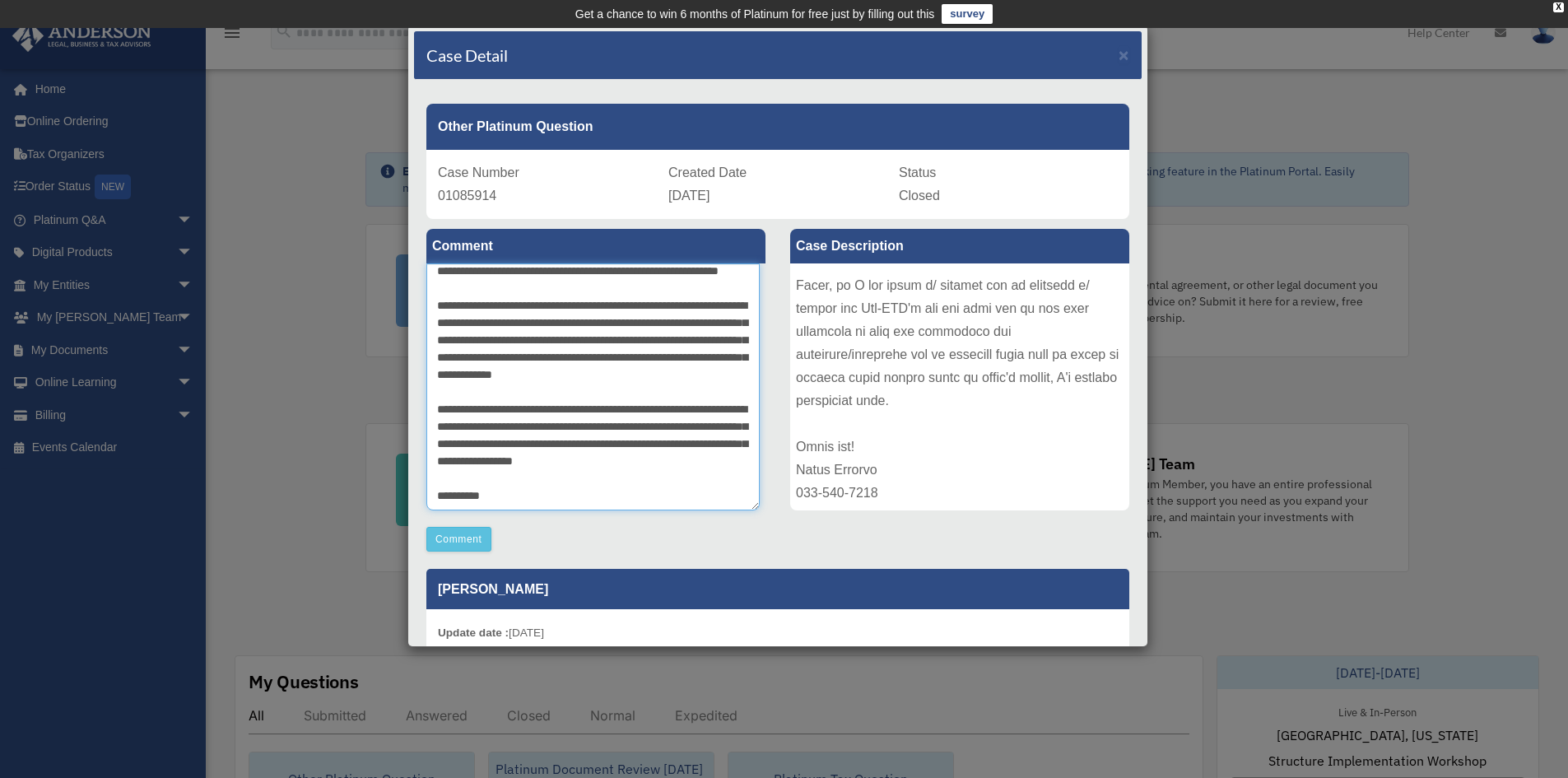
click at [724, 442] on textarea at bounding box center [592, 387] width 334 height 247
click at [475, 467] on textarea at bounding box center [592, 387] width 334 height 247
click at [598, 443] on textarea at bounding box center [592, 387] width 334 height 247
click at [599, 446] on textarea at bounding box center [592, 387] width 334 height 247
click at [716, 445] on textarea at bounding box center [592, 387] width 334 height 247
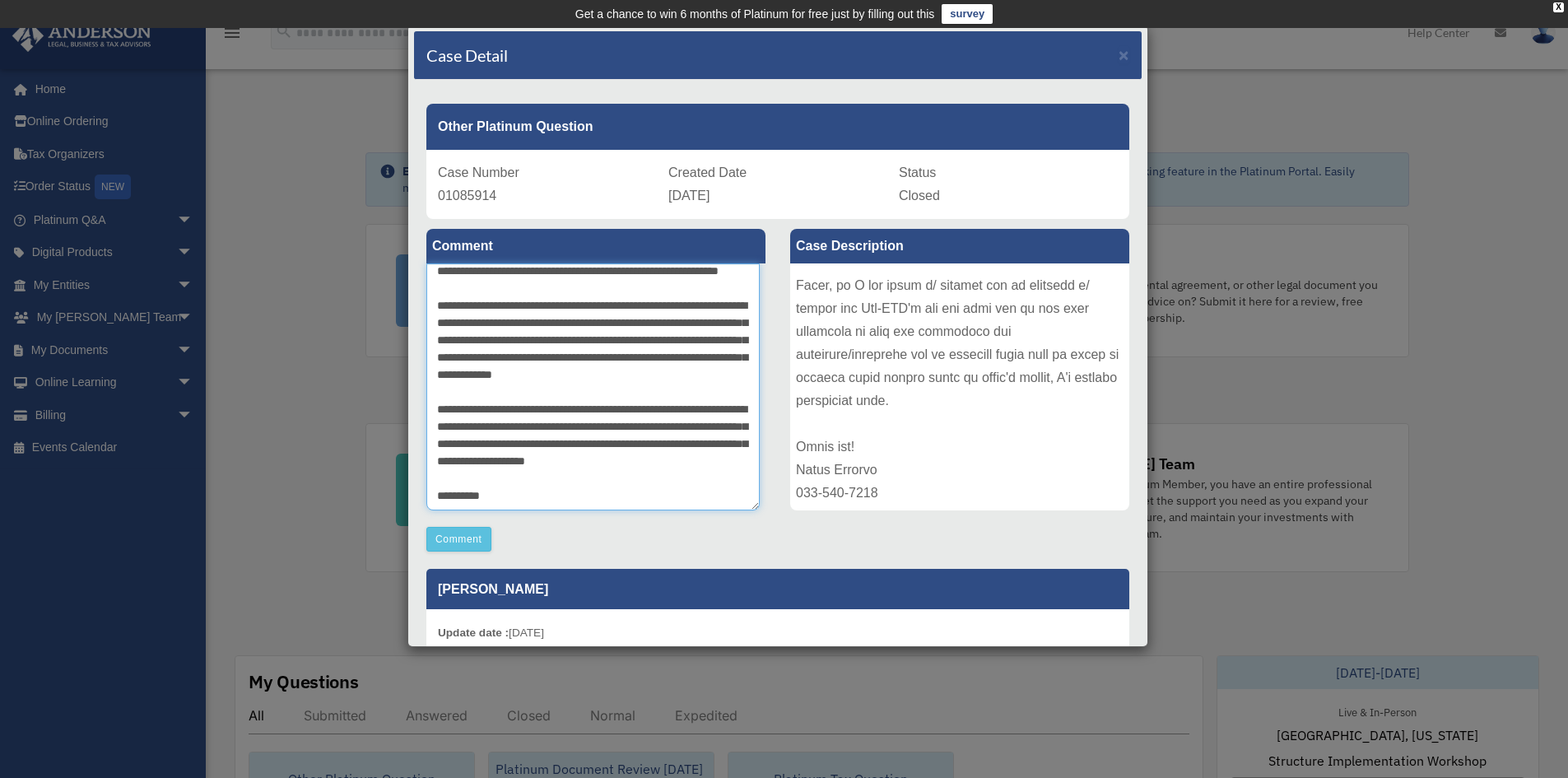
click at [596, 443] on textarea at bounding box center [592, 387] width 334 height 247
click at [485, 463] on textarea at bounding box center [592, 387] width 334 height 247
drag, startPoint x: 438, startPoint y: 276, endPoint x: 641, endPoint y: 558, distance: 347.5
click at [641, 558] on div "Comment Comment Case Description" at bounding box center [778, 556] width 728 height 674
click at [578, 490] on textarea at bounding box center [592, 387] width 334 height 247
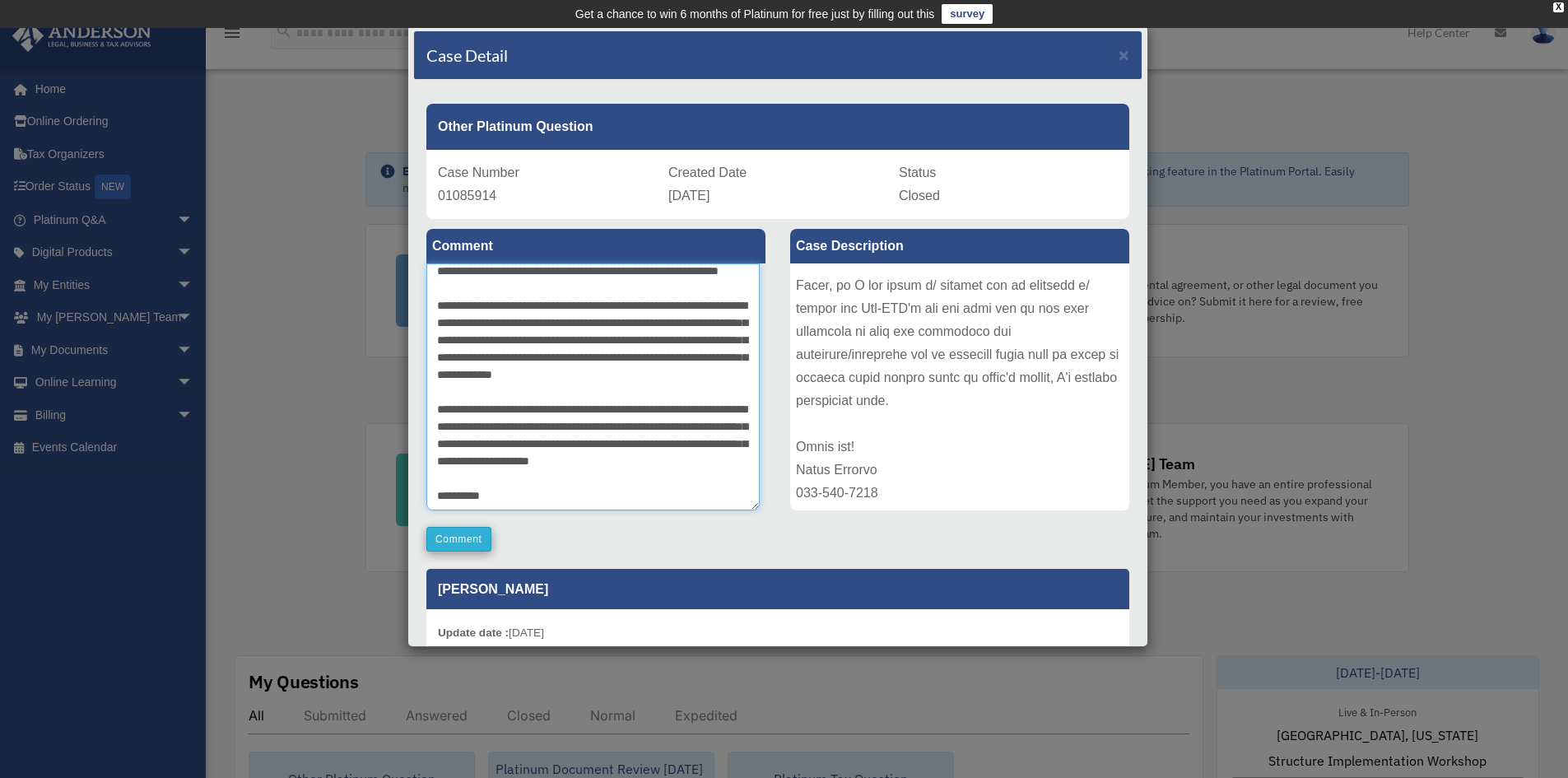
type textarea "**********"
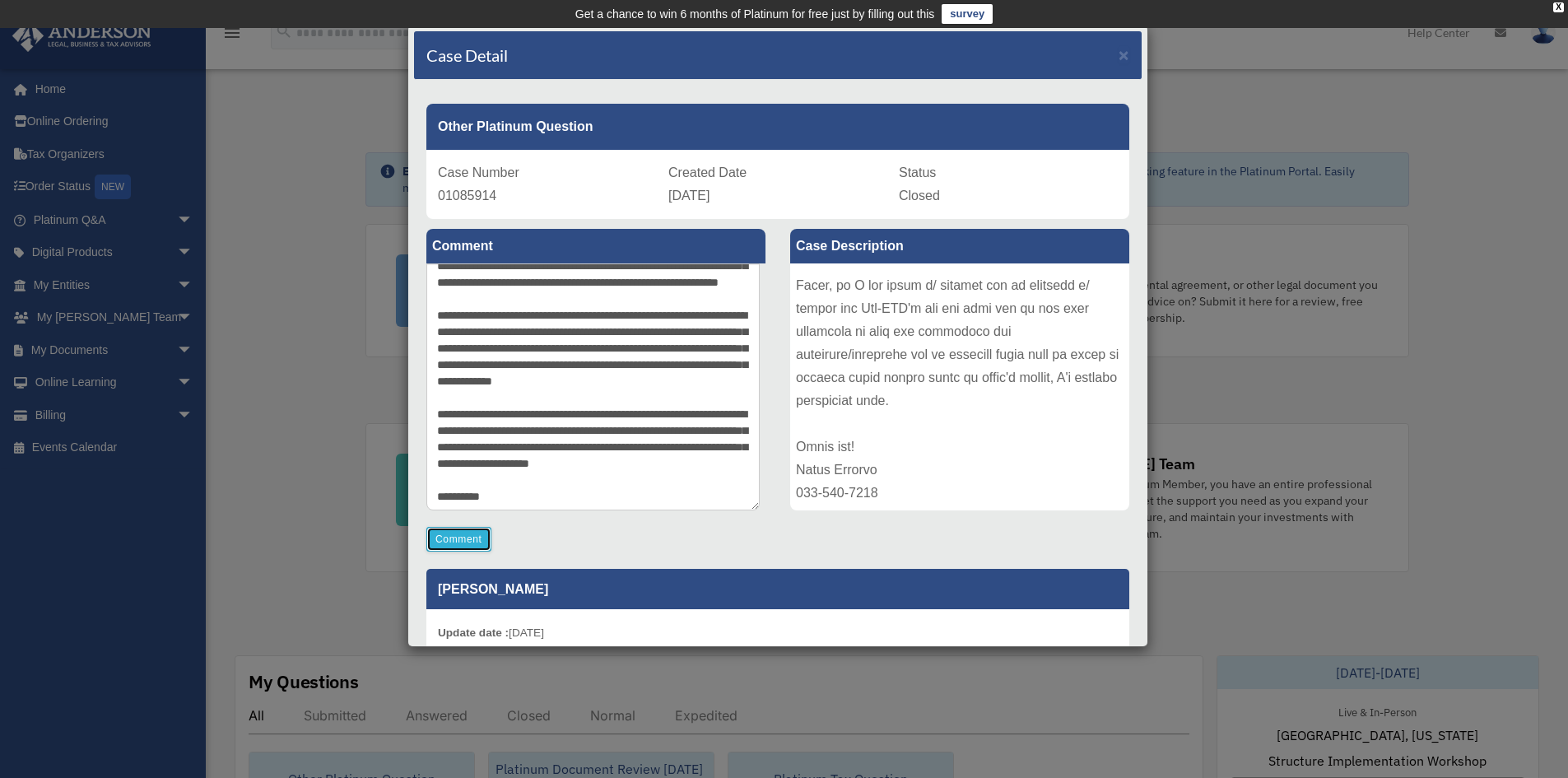
click at [443, 534] on button "Comment" at bounding box center [458, 538] width 65 height 25
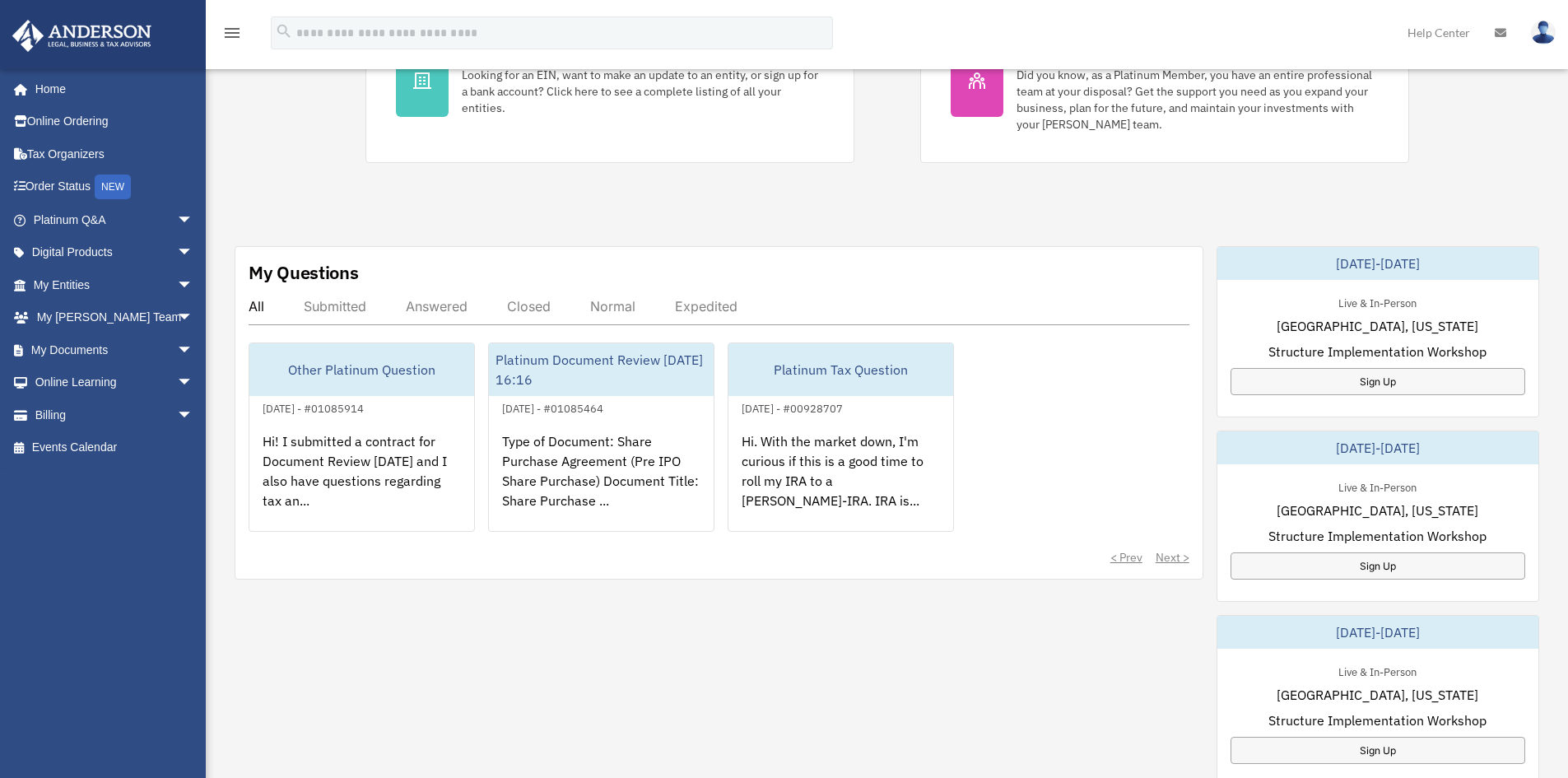
scroll to position [410, 0]
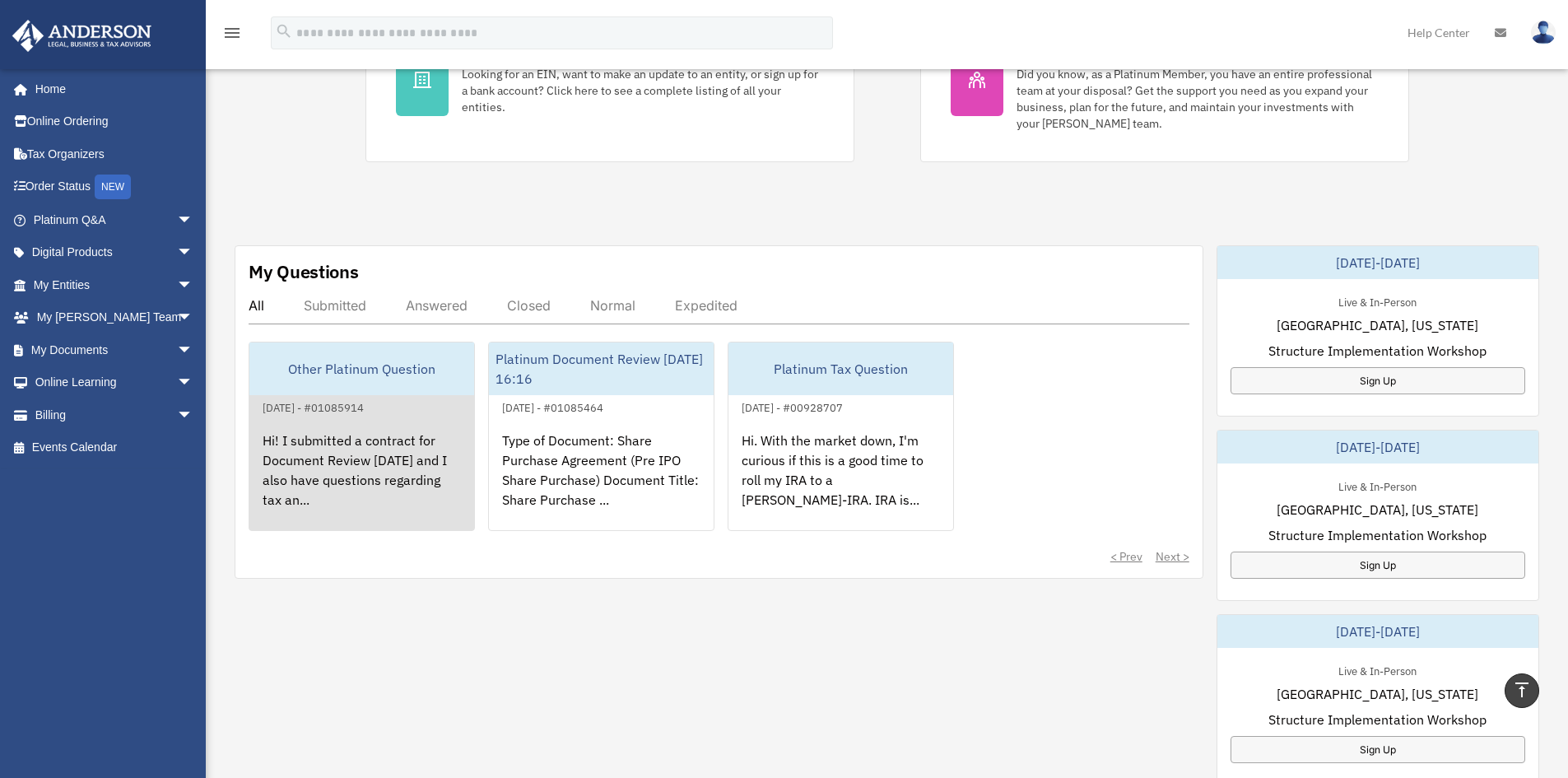
click at [355, 456] on div "Hi! I submitted a contract for Document Review [DATE] and I also have questions…" at bounding box center [362, 482] width 225 height 128
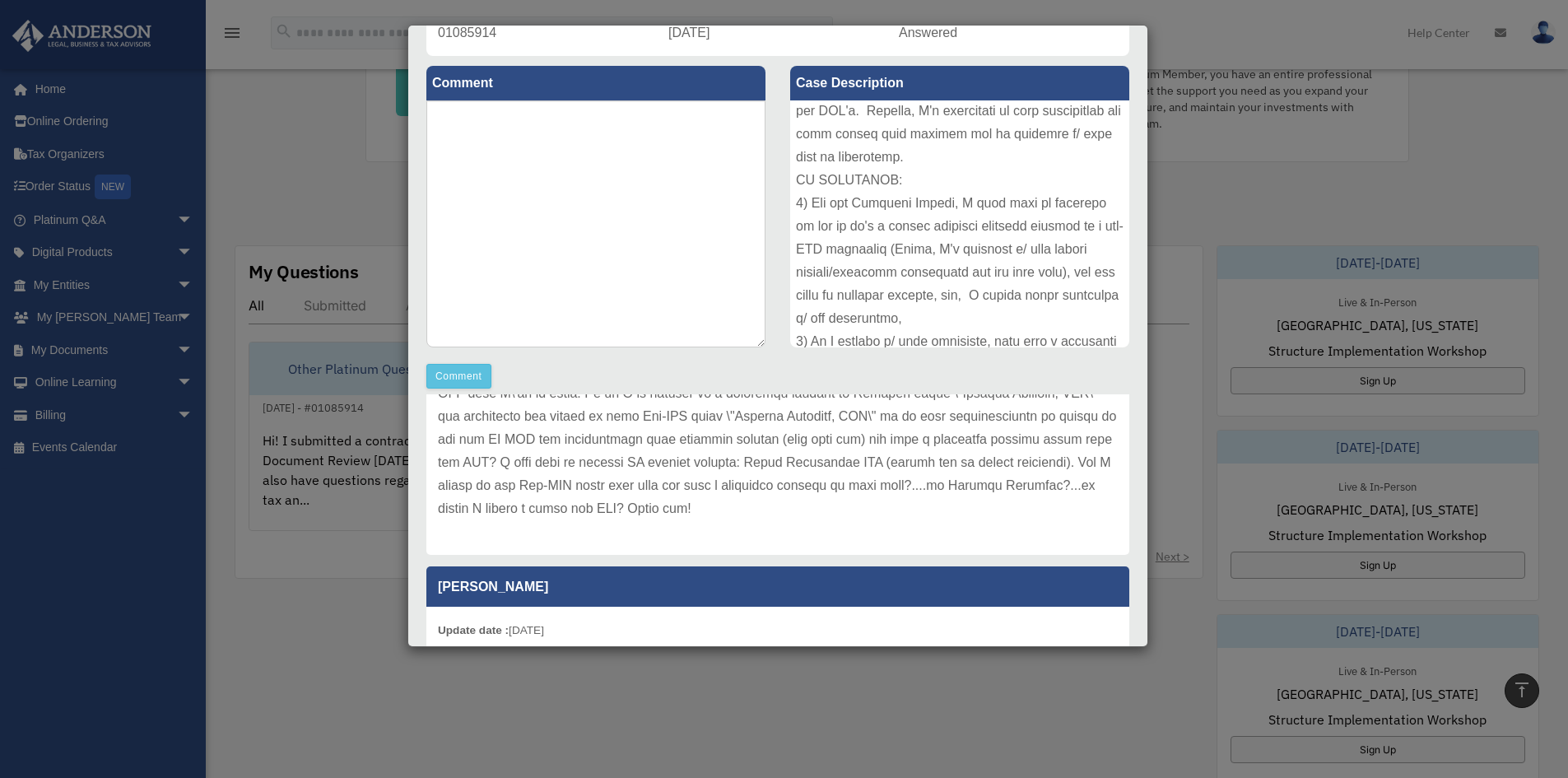
scroll to position [0, 0]
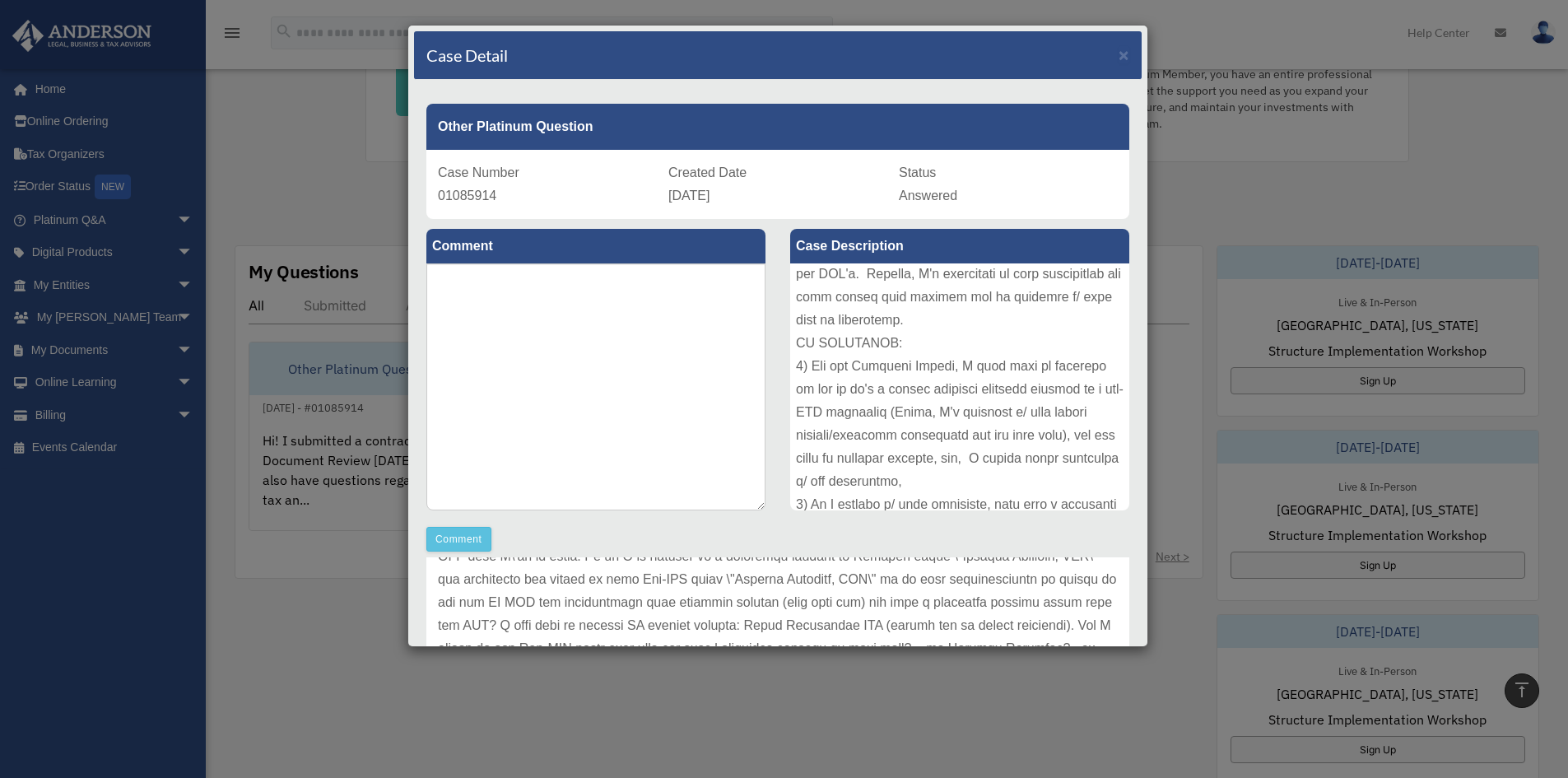
click at [282, 153] on div "Case Detail × Other Platinum Question Case Number 01085914 Created Date [DATE] …" at bounding box center [784, 389] width 1568 height 778
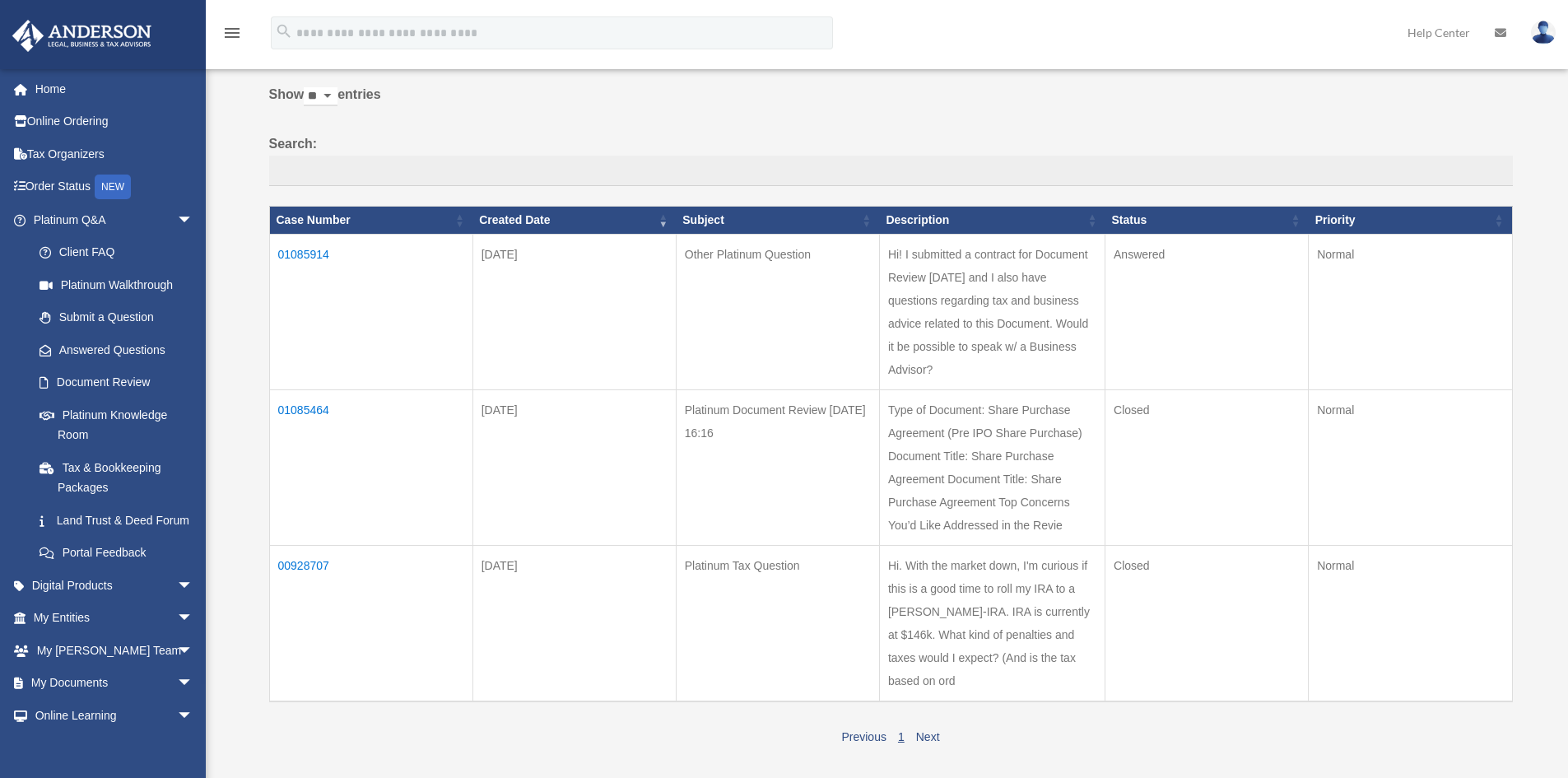
scroll to position [82, 0]
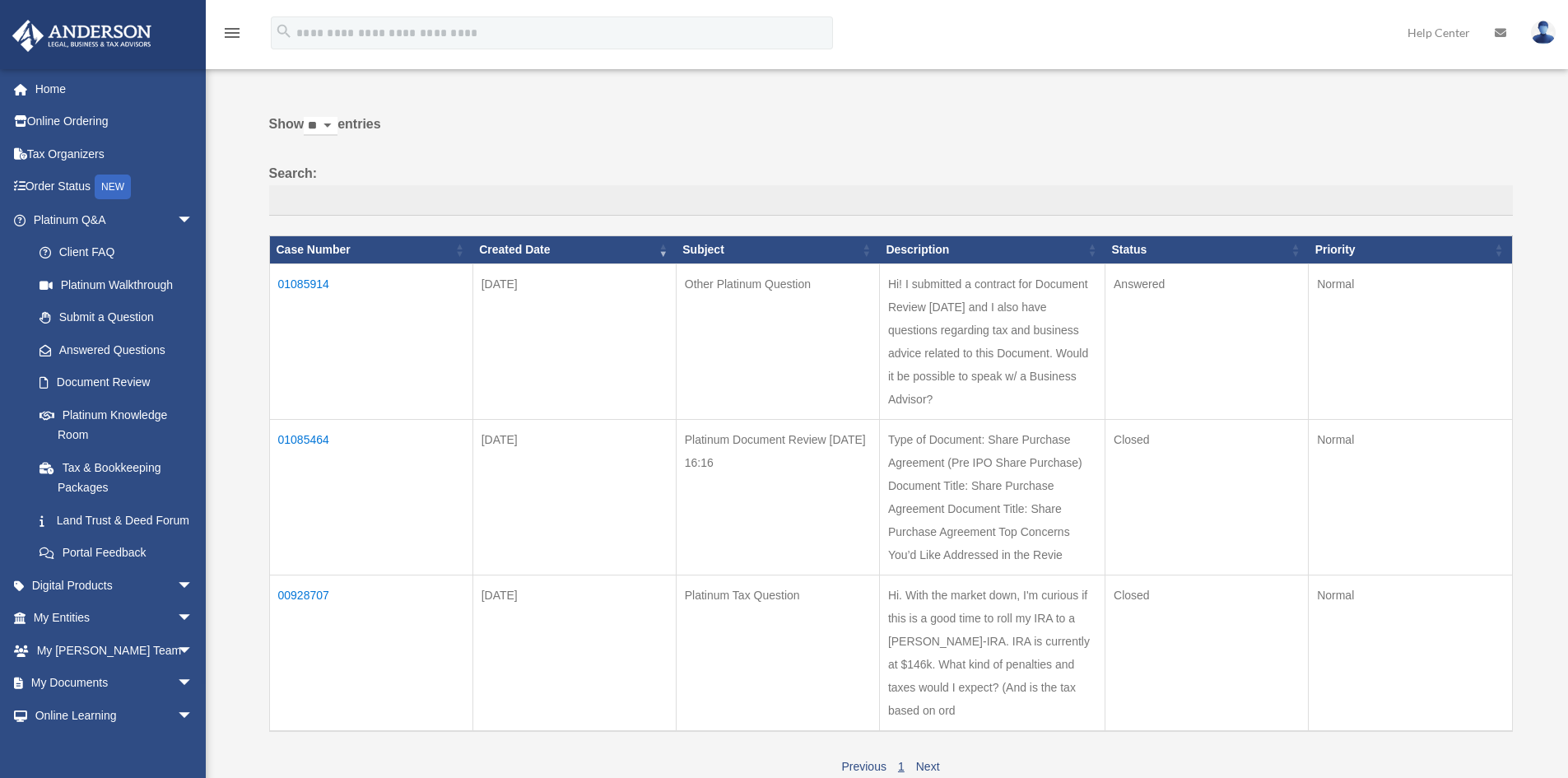
click at [300, 280] on td "01085914" at bounding box center [370, 341] width 203 height 155
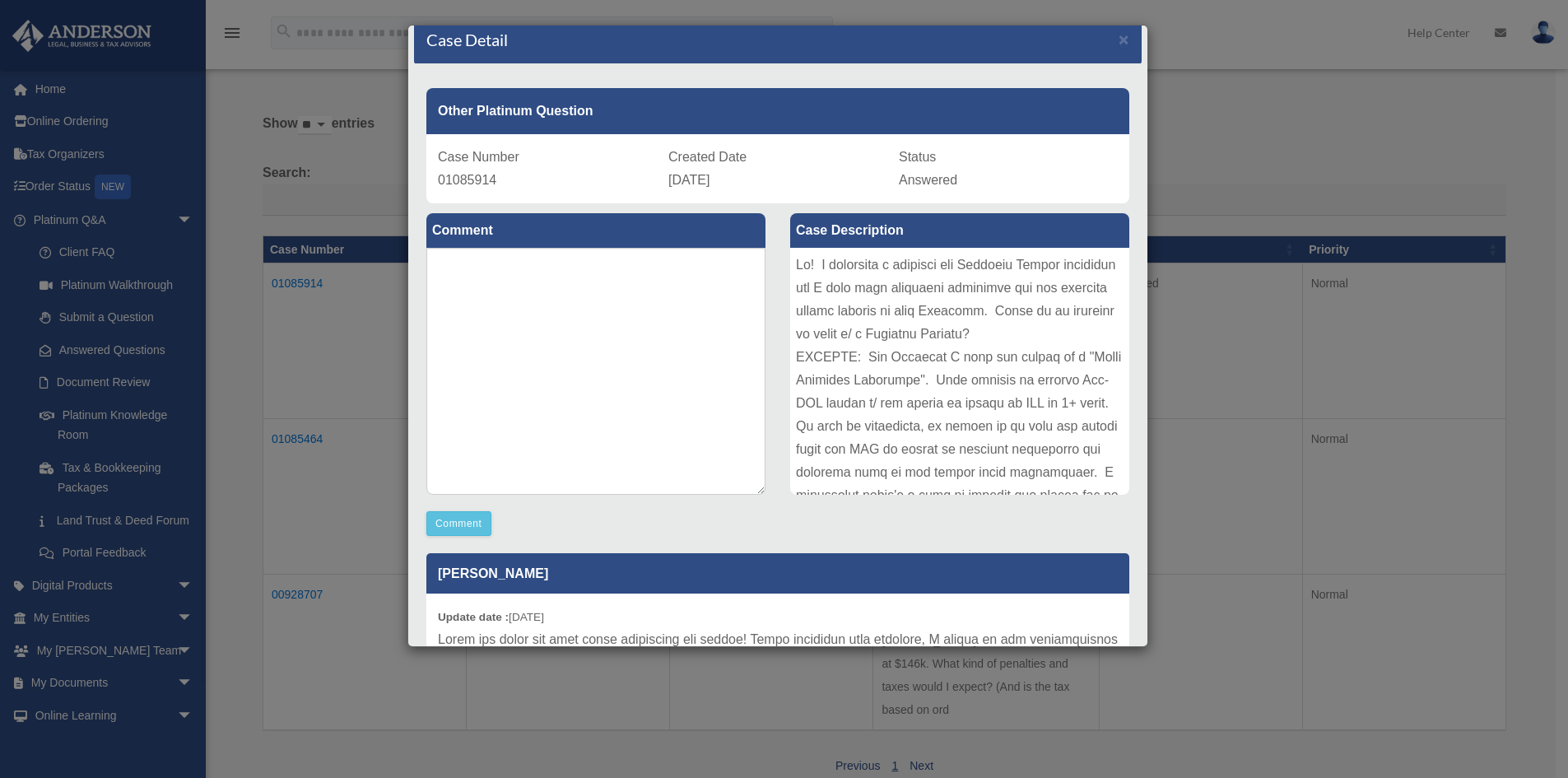
scroll to position [0, 0]
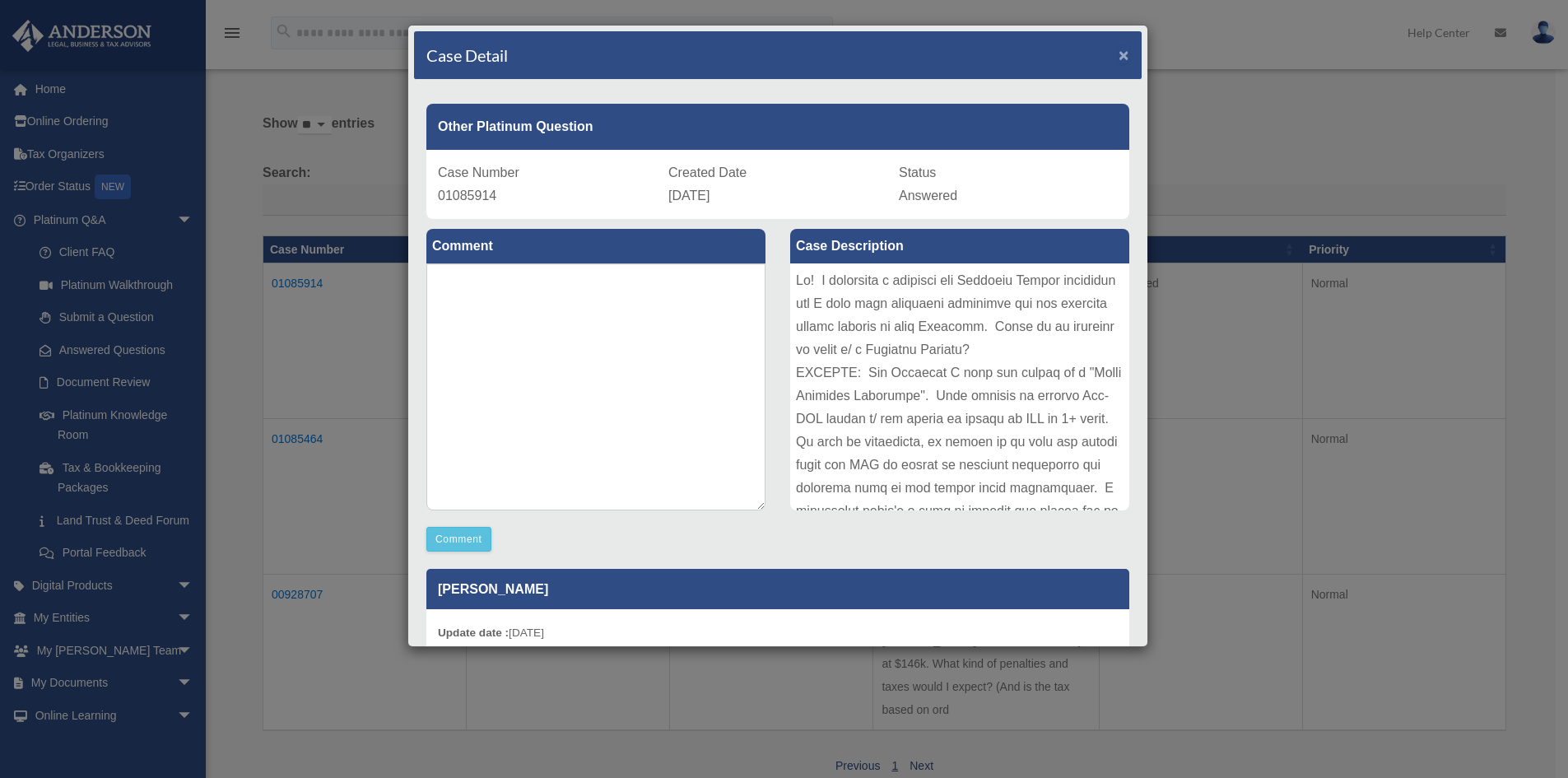
click at [1119, 49] on span "×" at bounding box center [1125, 55] width 11 height 19
